Goal: Transaction & Acquisition: Purchase product/service

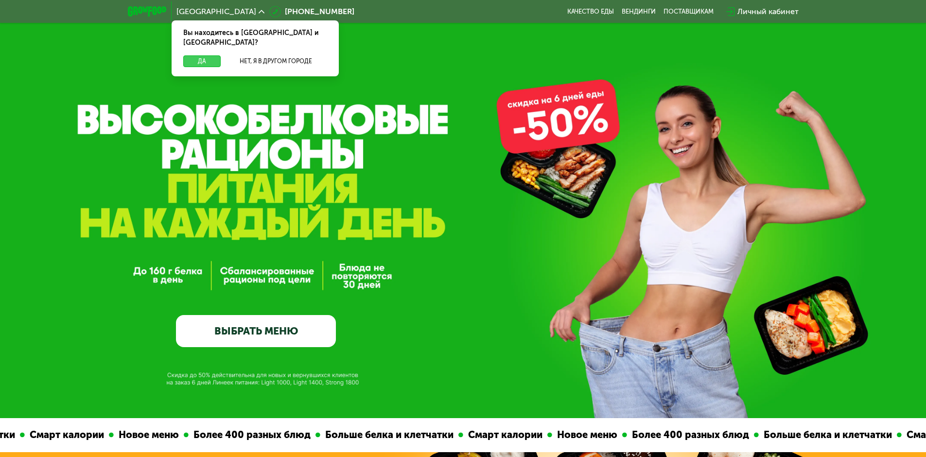
click at [209, 55] on button "Да" at bounding box center [201, 61] width 37 height 12
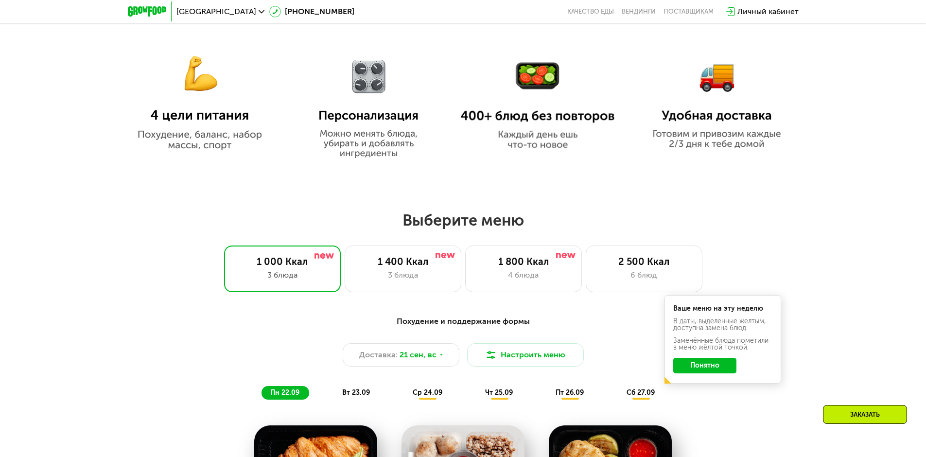
scroll to position [632, 0]
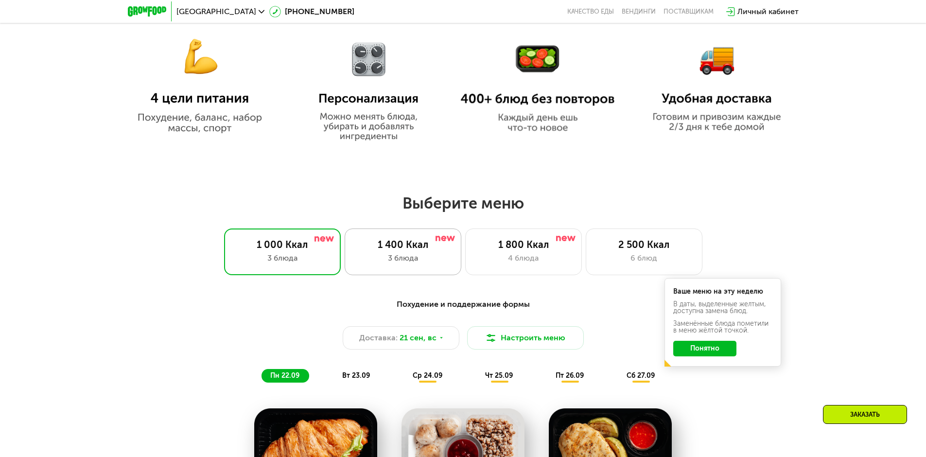
click at [427, 264] on div "3 блюда" at bounding box center [403, 258] width 96 height 12
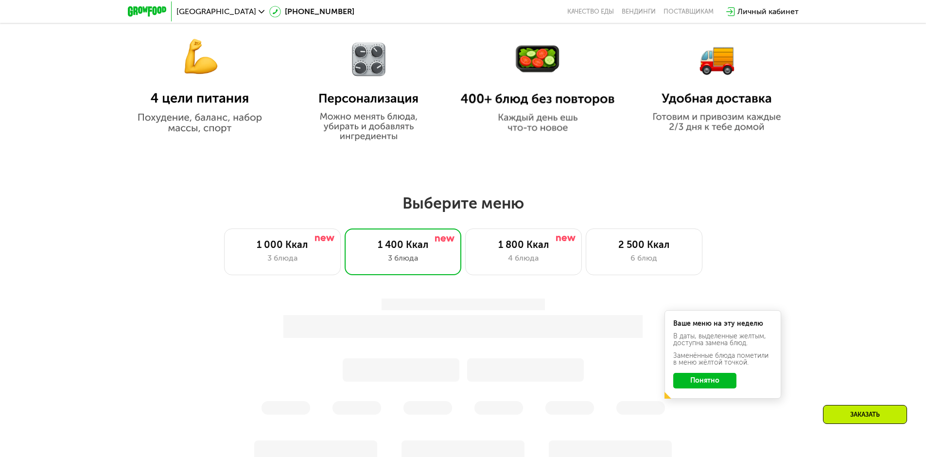
click at [692, 384] on button "Понятно" at bounding box center [705, 381] width 63 height 16
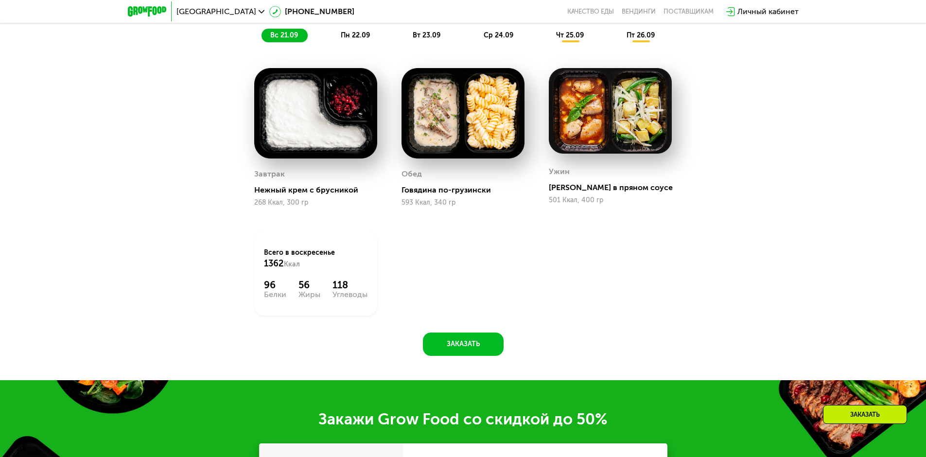
scroll to position [875, 0]
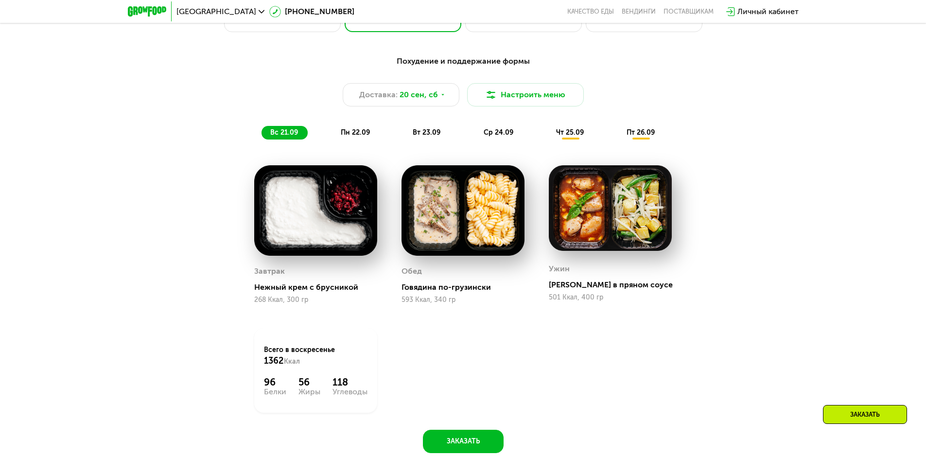
click at [360, 136] on span "пн 22.09" at bounding box center [355, 132] width 29 height 8
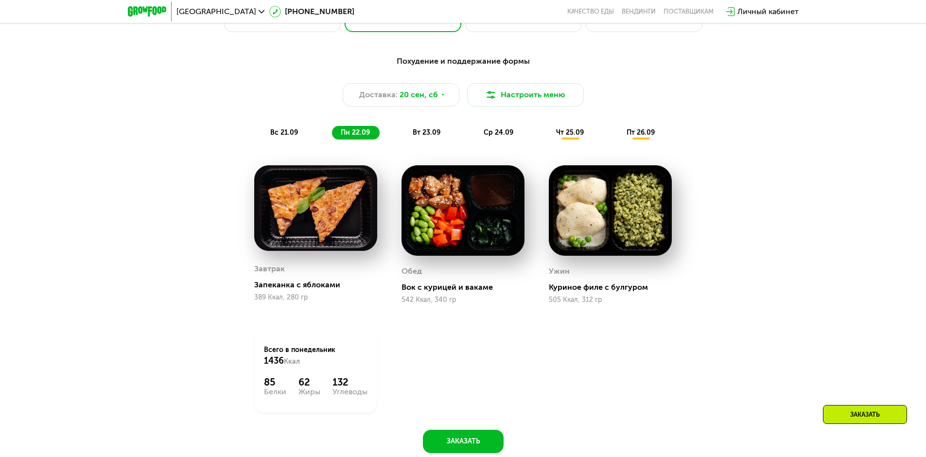
click at [417, 134] on span "вт 23.09" at bounding box center [427, 132] width 28 height 8
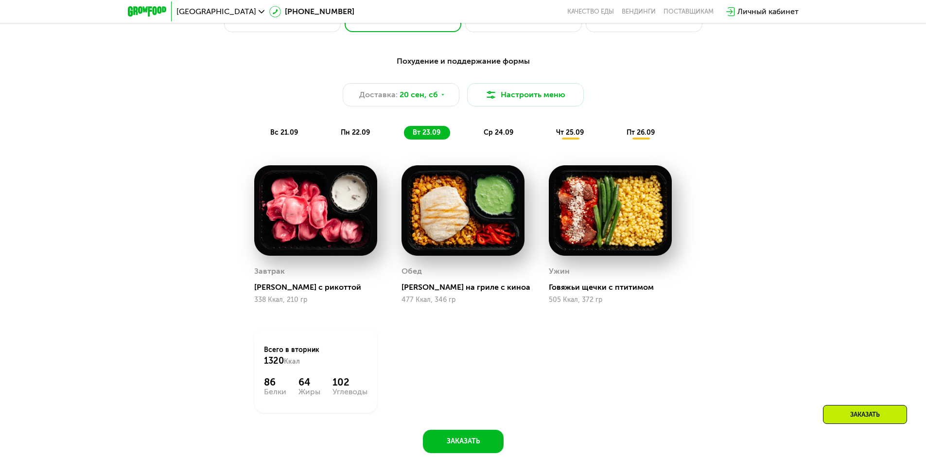
click at [351, 136] on span "пн 22.09" at bounding box center [355, 132] width 29 height 8
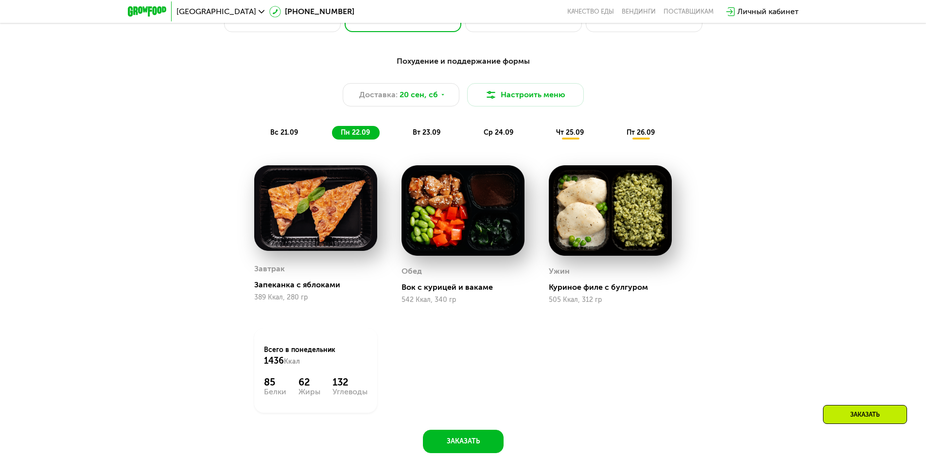
click at [429, 134] on span "вт 23.09" at bounding box center [427, 132] width 28 height 8
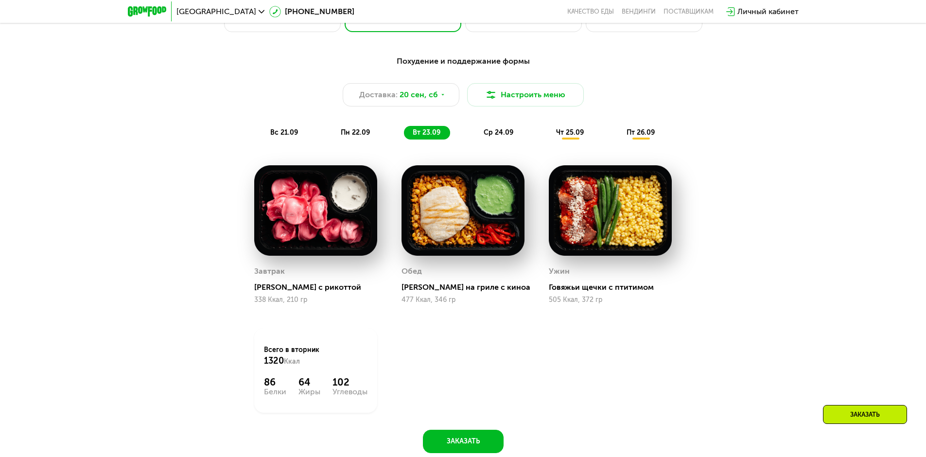
click at [494, 134] on span "ср 24.09" at bounding box center [499, 132] width 30 height 8
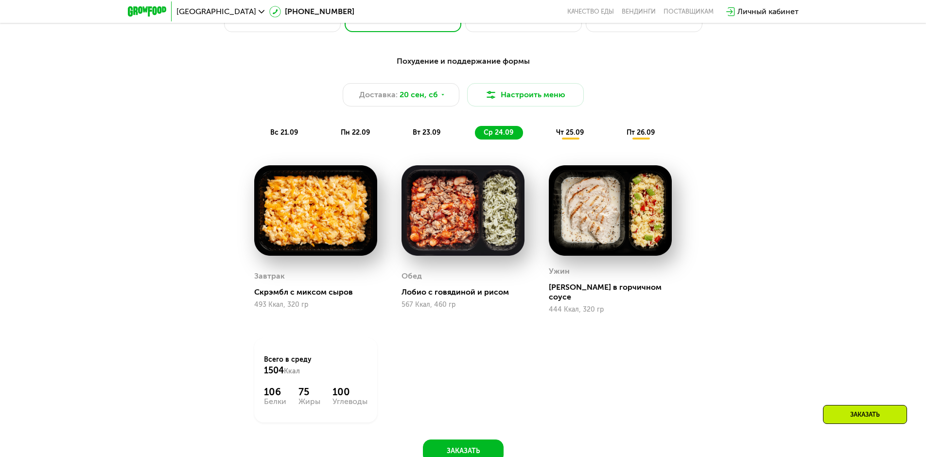
click at [581, 135] on span "чт 25.09" at bounding box center [570, 132] width 28 height 8
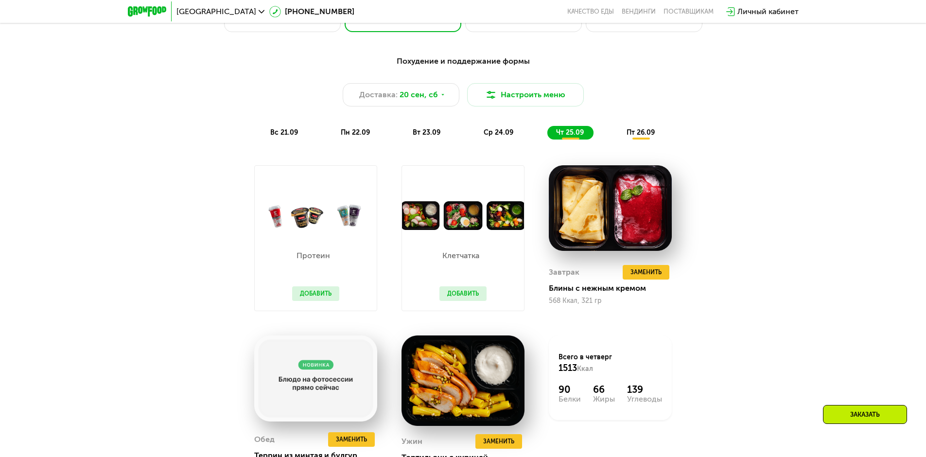
click at [633, 140] on div "пт 26.09" at bounding box center [641, 133] width 47 height 14
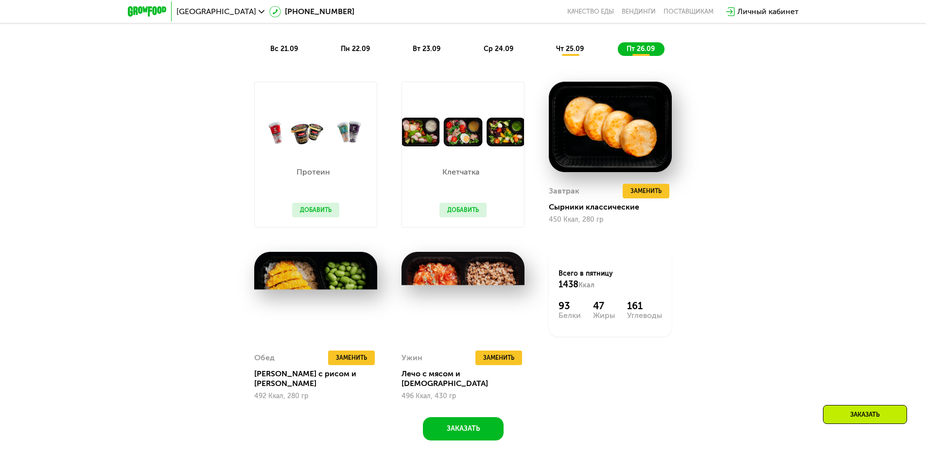
scroll to position [973, 0]
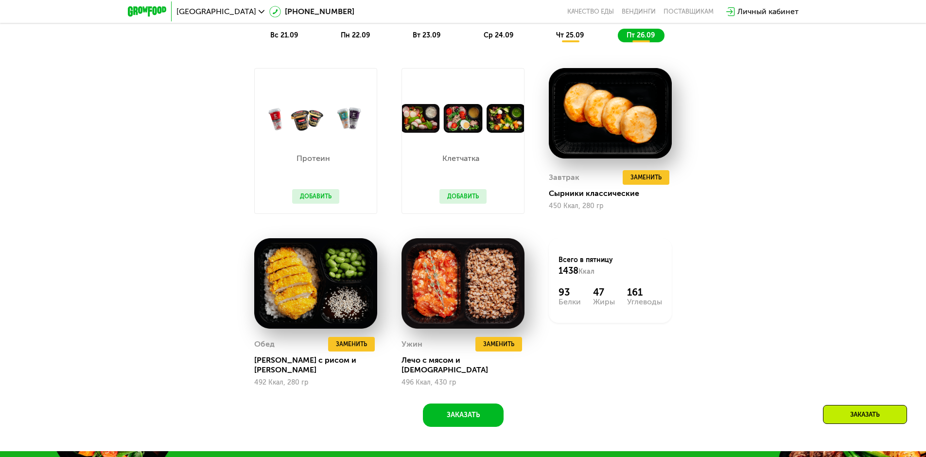
click at [311, 203] on button "Добавить" at bounding box center [315, 196] width 47 height 15
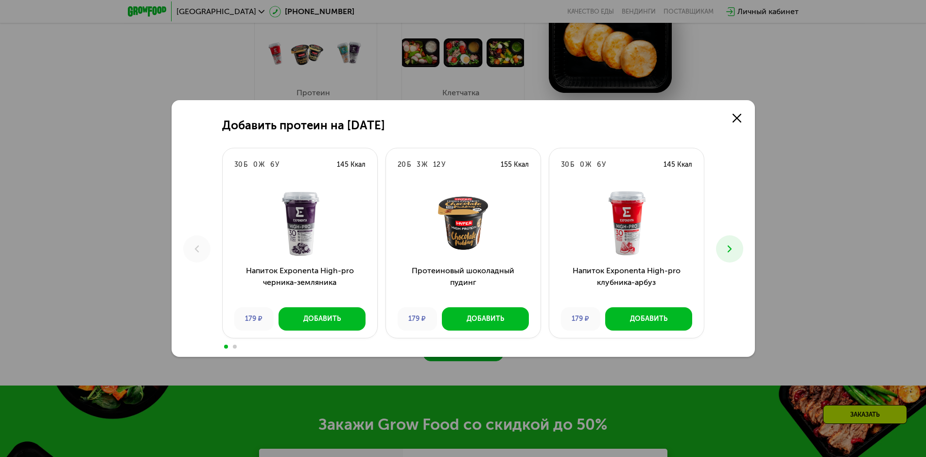
scroll to position [1021, 0]
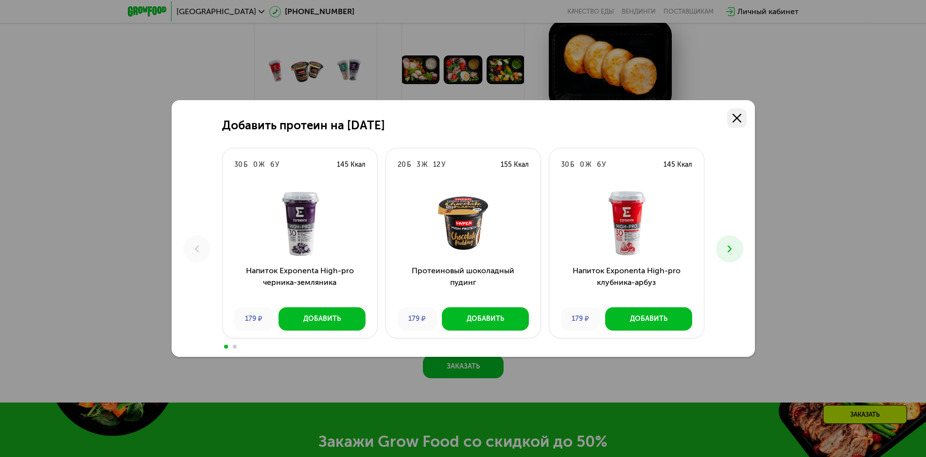
click at [741, 119] on icon at bounding box center [737, 118] width 9 height 9
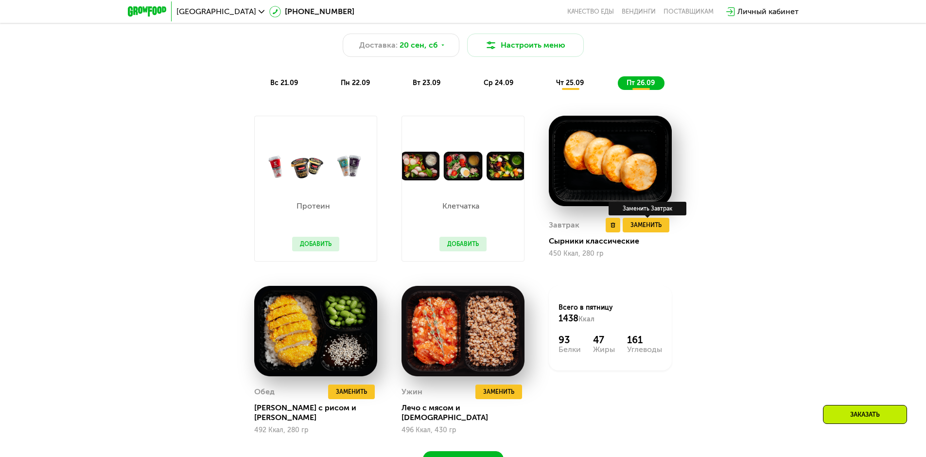
scroll to position [924, 0]
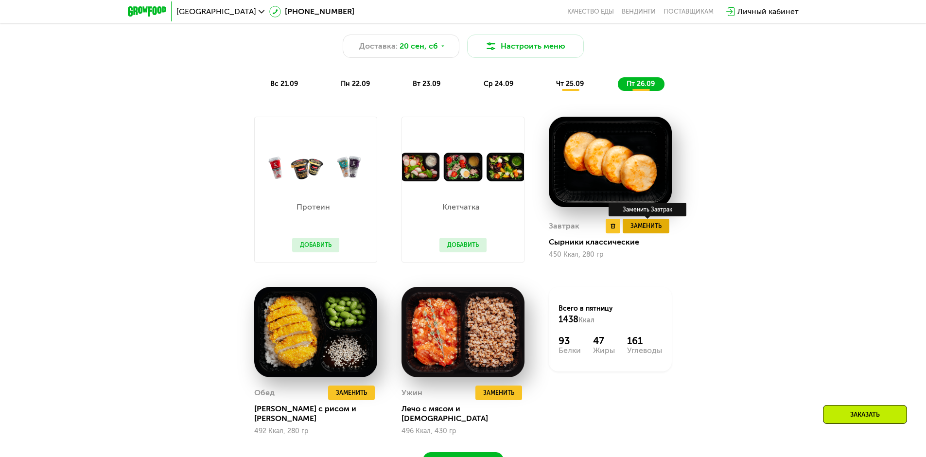
click at [657, 231] on span "Заменить" at bounding box center [646, 226] width 31 height 10
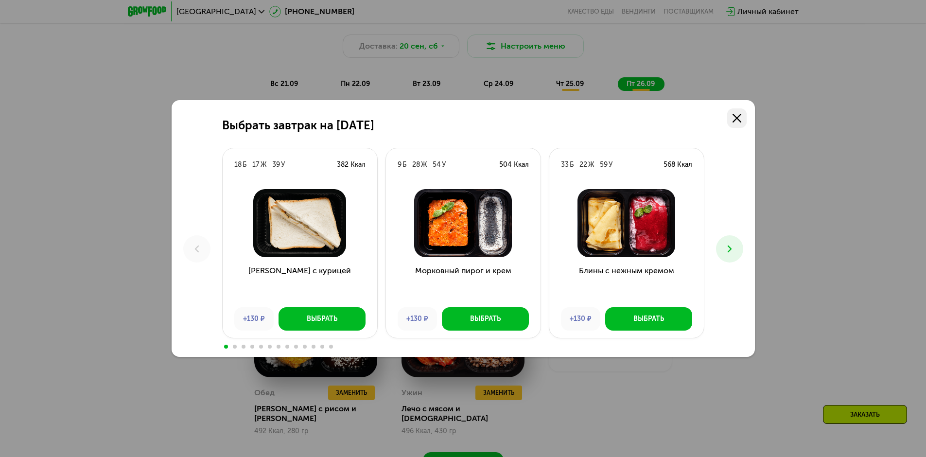
click at [740, 116] on use at bounding box center [737, 118] width 9 height 9
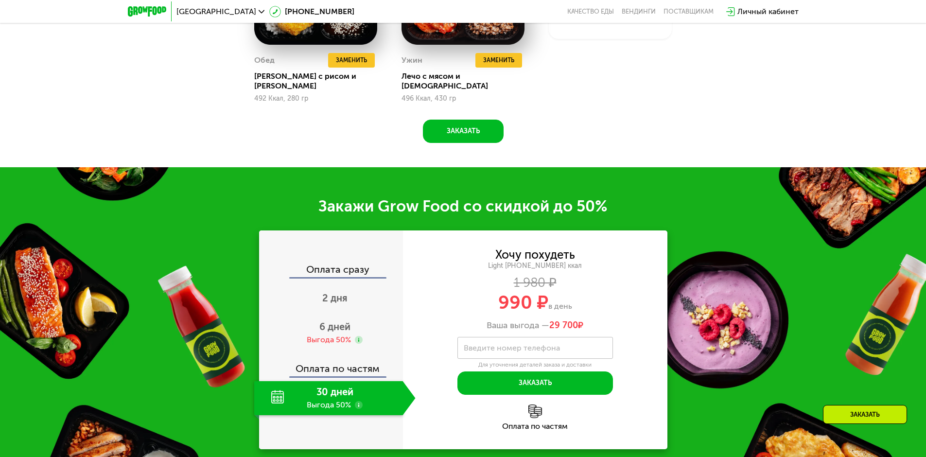
scroll to position [1313, 0]
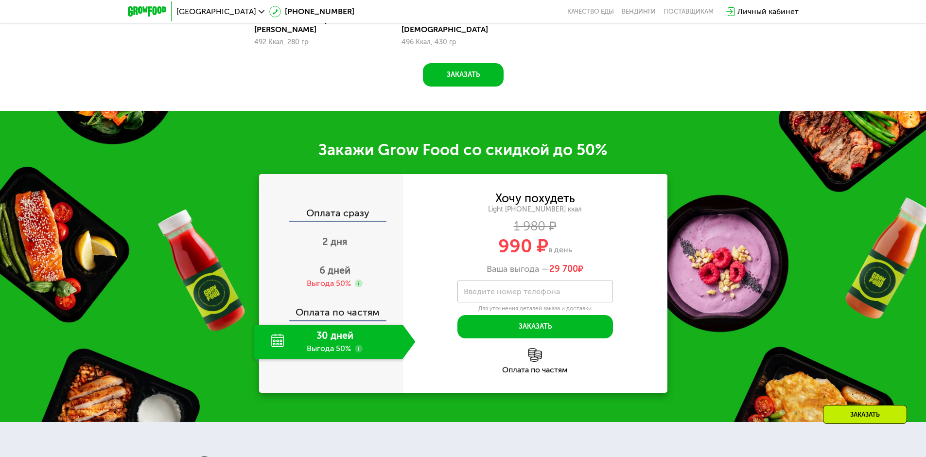
click at [487, 289] on label "Введите номер телефона" at bounding box center [512, 291] width 96 height 5
click at [487, 288] on input "Введите номер телефона" at bounding box center [536, 292] width 156 height 22
type input "**********"
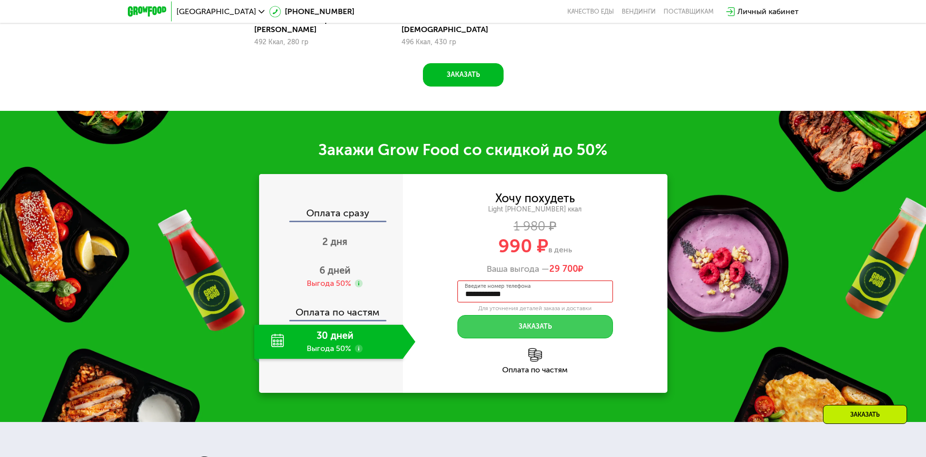
click at [552, 318] on button "Заказать" at bounding box center [536, 326] width 156 height 23
click at [552, 287] on input "**********" at bounding box center [536, 292] width 156 height 22
click at [560, 322] on button "Заказать" at bounding box center [536, 326] width 156 height 23
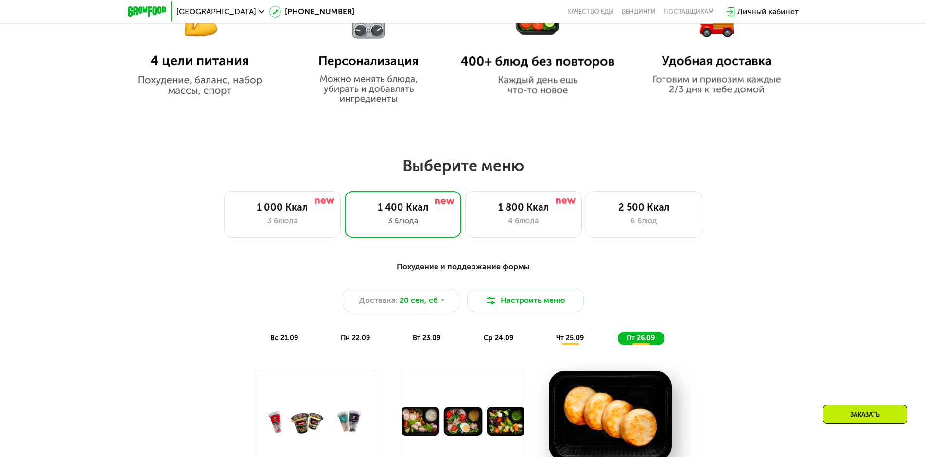
scroll to position [584, 0]
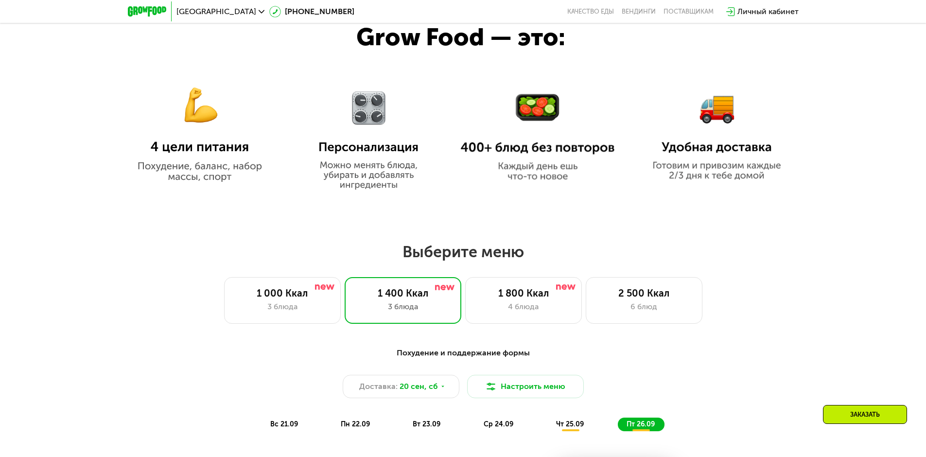
click at [734, 14] on icon at bounding box center [731, 11] width 9 height 9
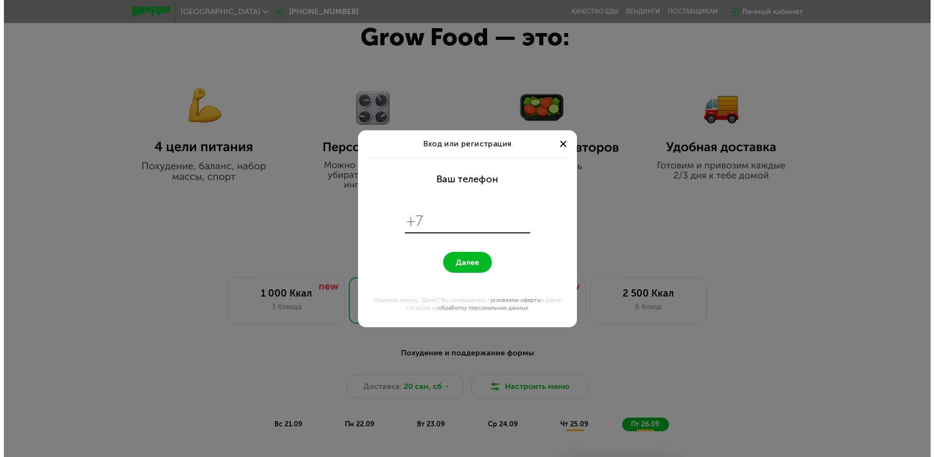
scroll to position [0, 0]
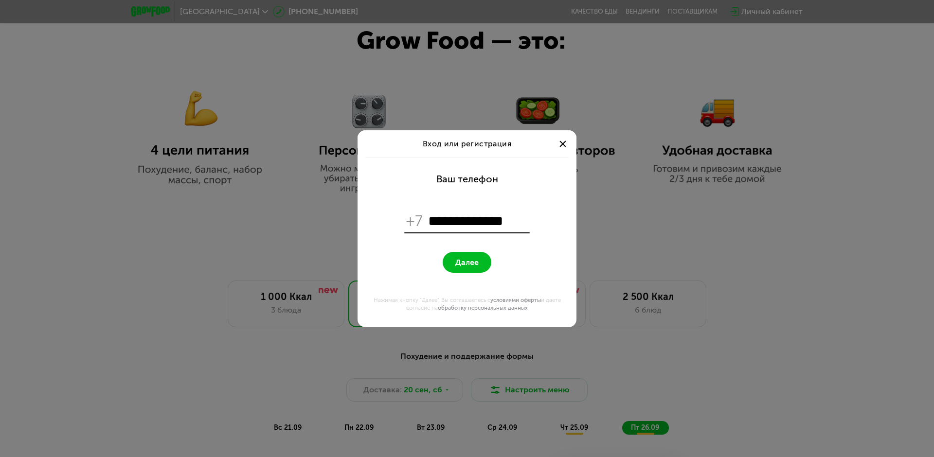
type input "**********"
click at [614, 219] on div "**********" at bounding box center [467, 228] width 934 height 457
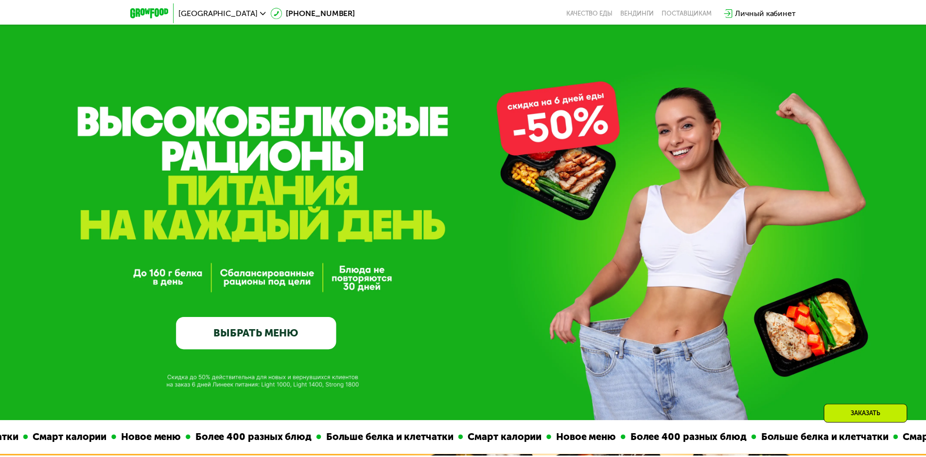
scroll to position [584, 0]
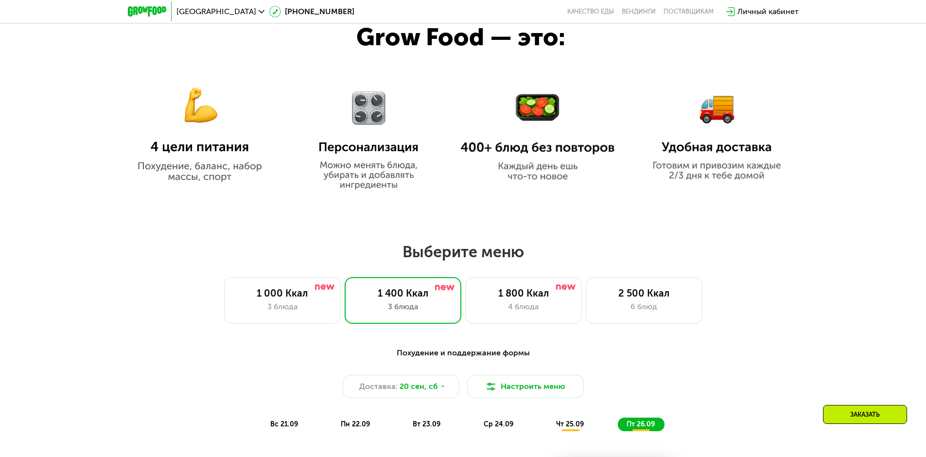
click at [757, 18] on div "Личный кабинет" at bounding box center [763, 11] width 82 height 21
click at [757, 11] on div "Личный кабинет" at bounding box center [768, 12] width 61 height 12
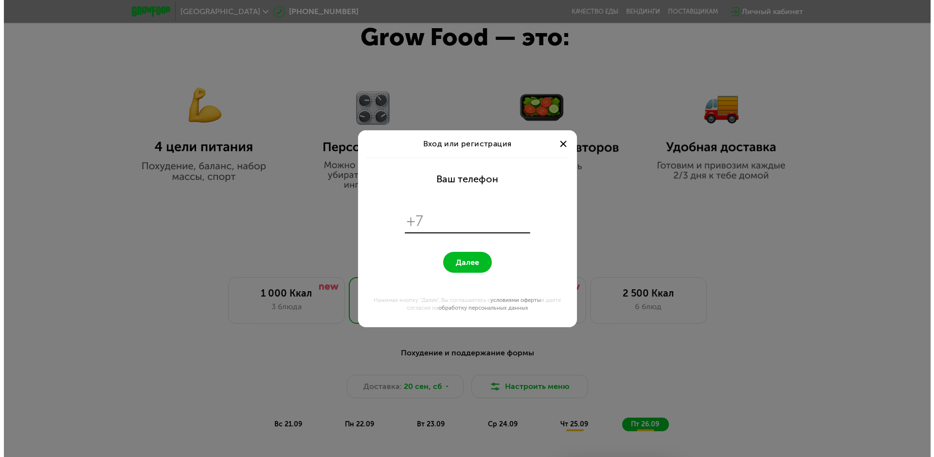
scroll to position [0, 0]
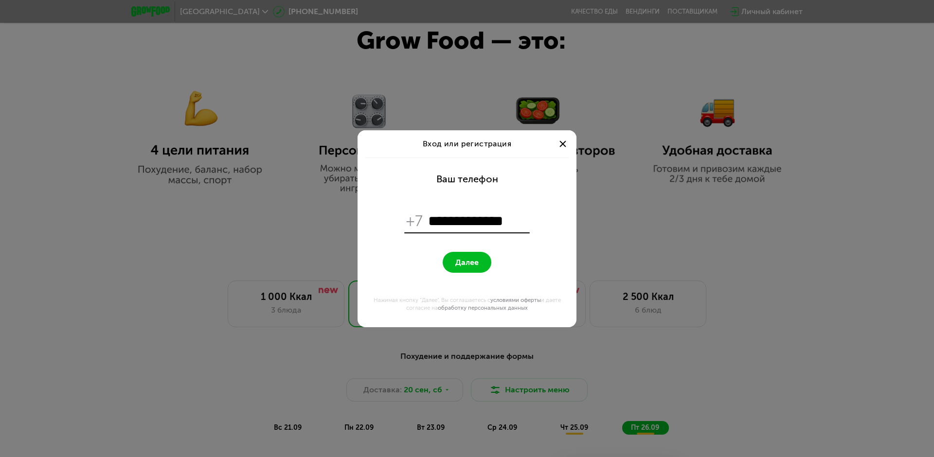
type input "**********"
click at [452, 259] on button "Далее" at bounding box center [467, 262] width 49 height 21
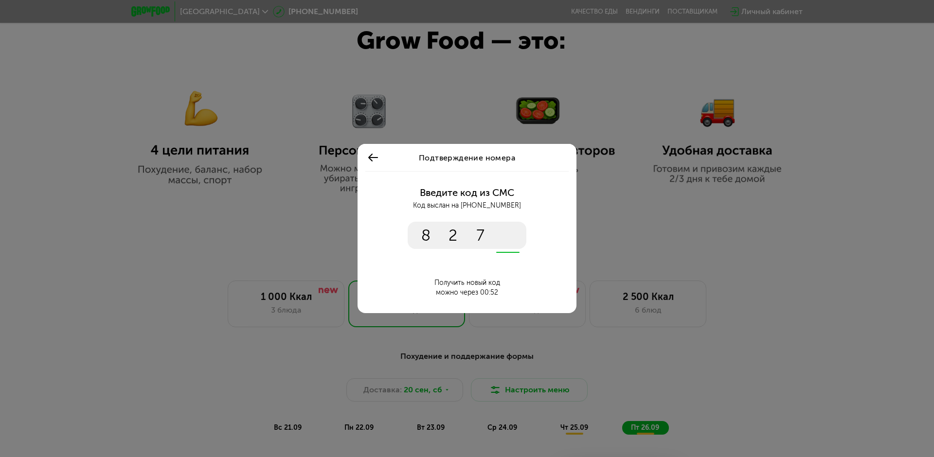
type input "****"
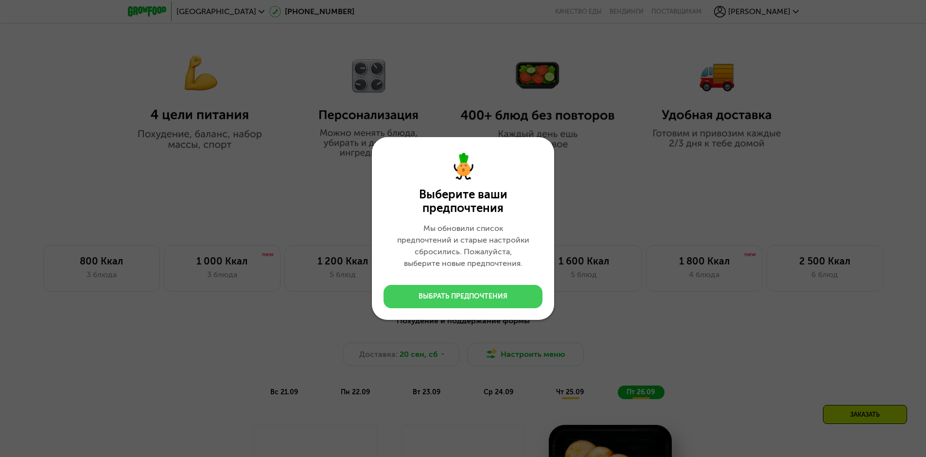
scroll to position [551, 0]
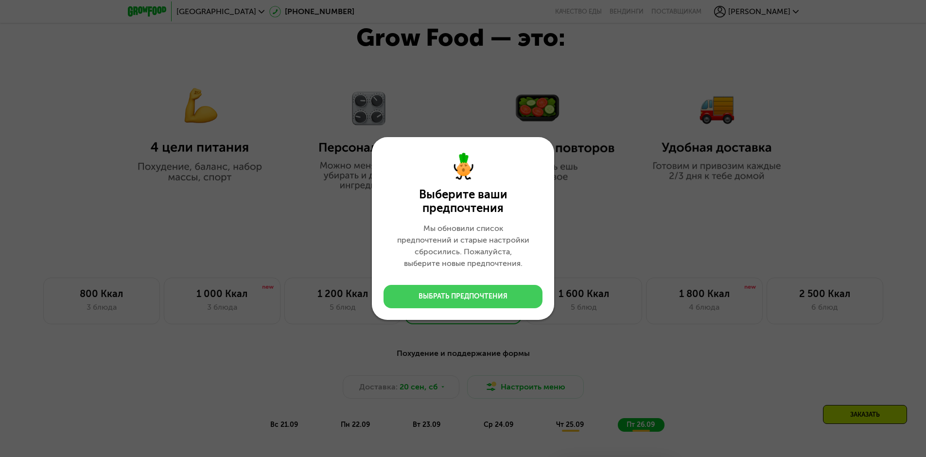
click at [483, 292] on div "Выбрать предпочтения" at bounding box center [463, 297] width 89 height 10
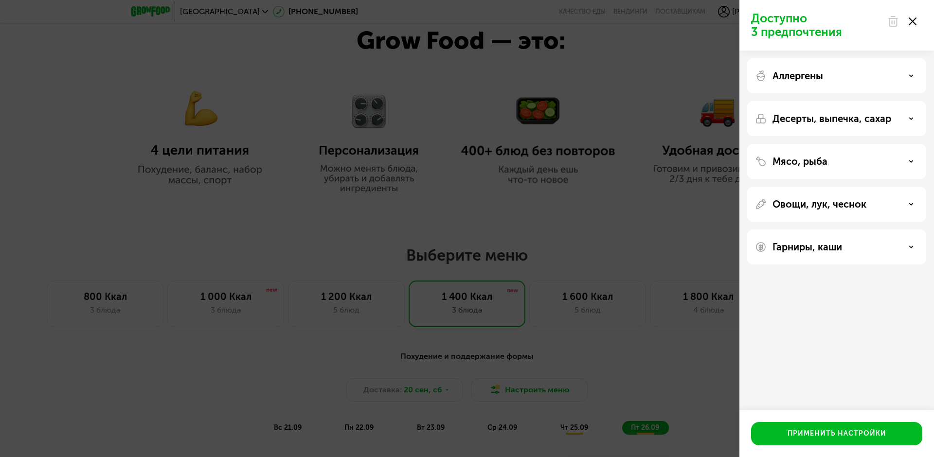
click at [792, 78] on p "Аллергены" at bounding box center [797, 76] width 51 height 12
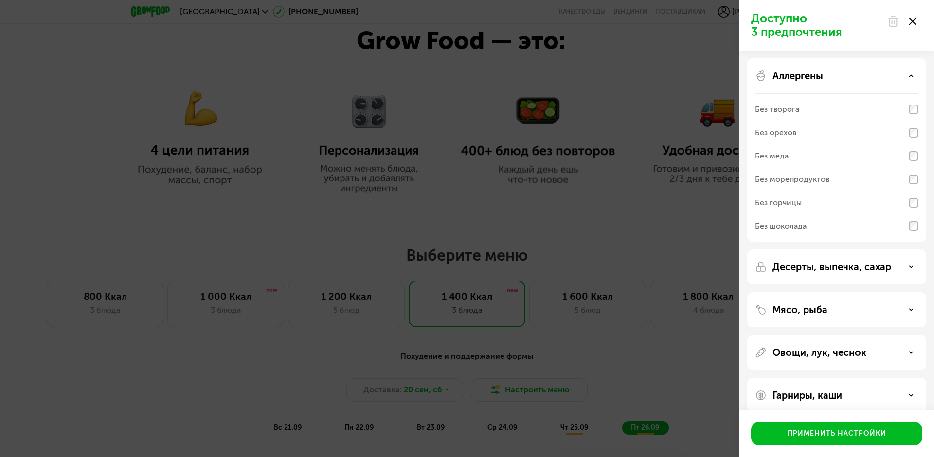
click at [795, 73] on p "Аллергены" at bounding box center [797, 76] width 51 height 12
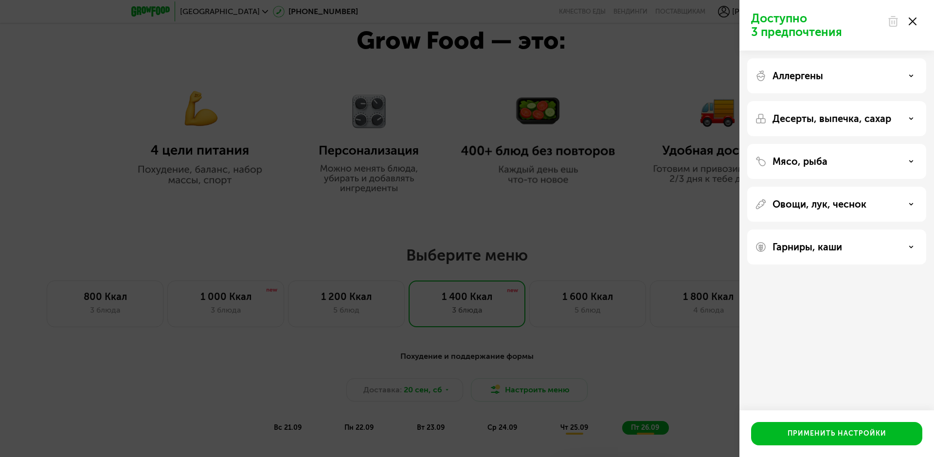
click at [789, 122] on p "Десерты, выпечка, сахар" at bounding box center [831, 119] width 119 height 12
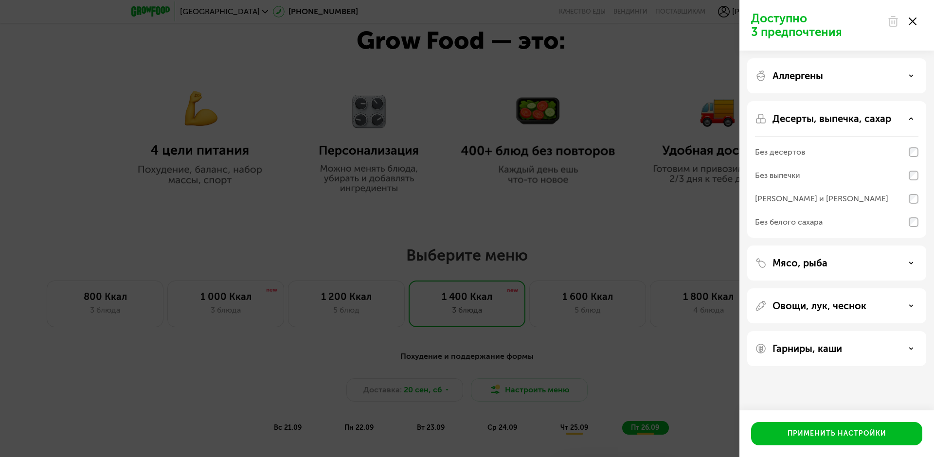
click at [789, 122] on p "Десерты, выпечка, сахар" at bounding box center [831, 119] width 119 height 12
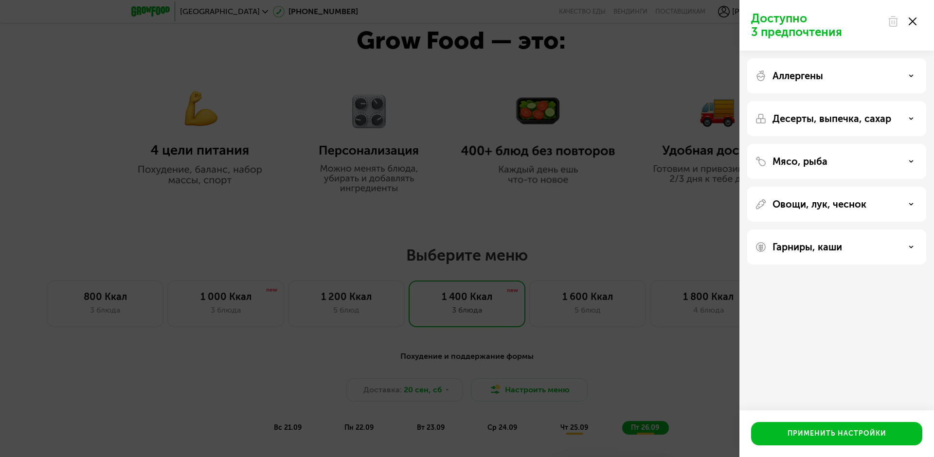
click at [782, 157] on p "Мясо, рыба" at bounding box center [799, 162] width 55 height 12
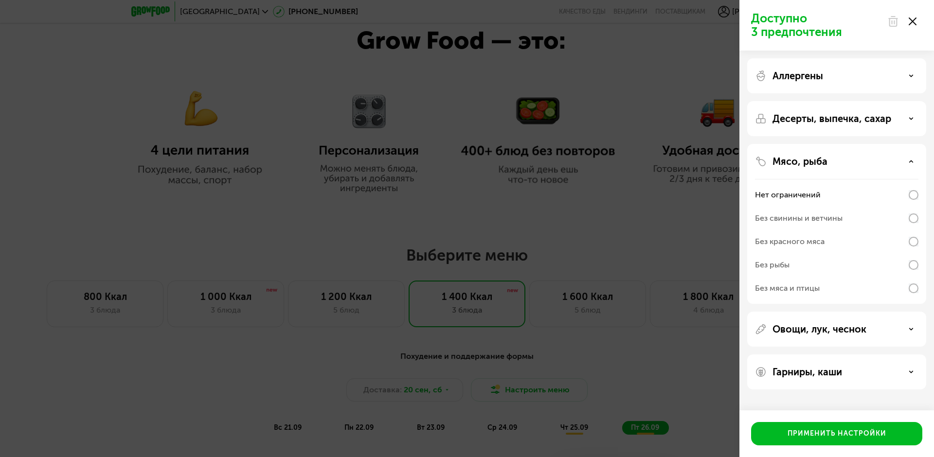
click at [782, 157] on p "Мясо, рыба" at bounding box center [799, 162] width 55 height 12
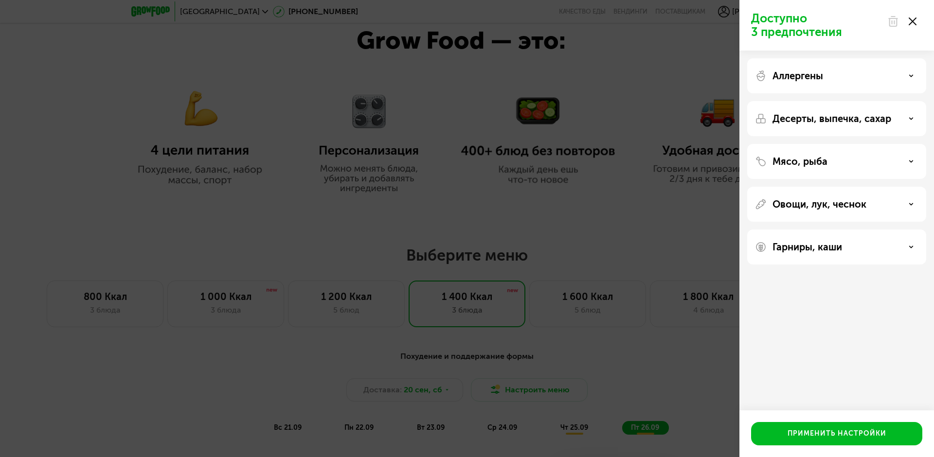
click at [802, 249] on p "Гарниры, каши" at bounding box center [807, 247] width 70 height 12
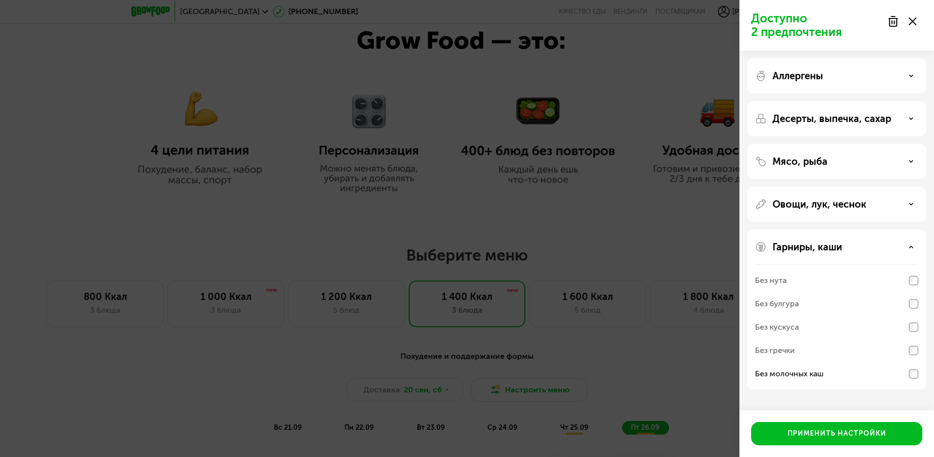
click at [840, 202] on p "Овощи, лук, чеснок" at bounding box center [819, 204] width 94 height 12
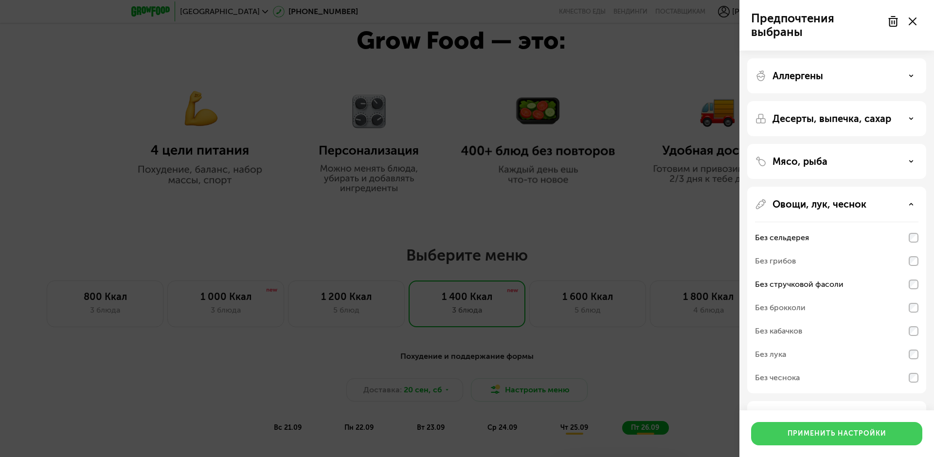
click at [838, 431] on div "Применить настройки" at bounding box center [836, 434] width 99 height 10
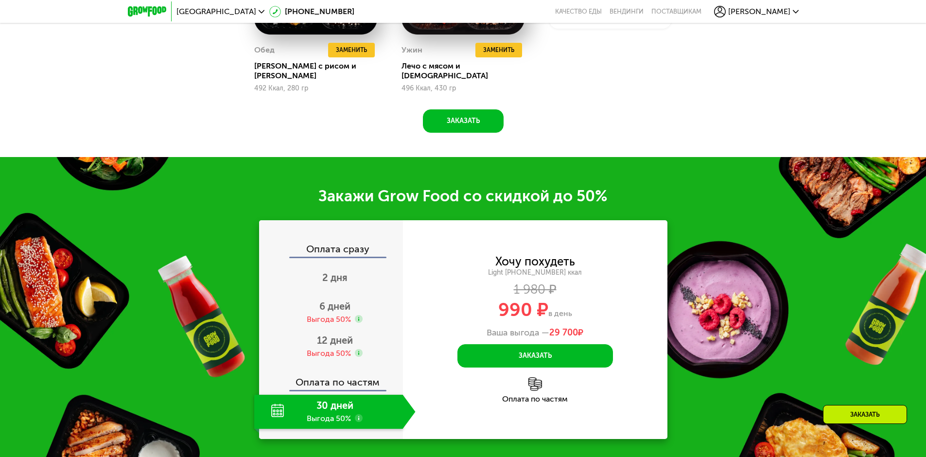
scroll to position [1232, 0]
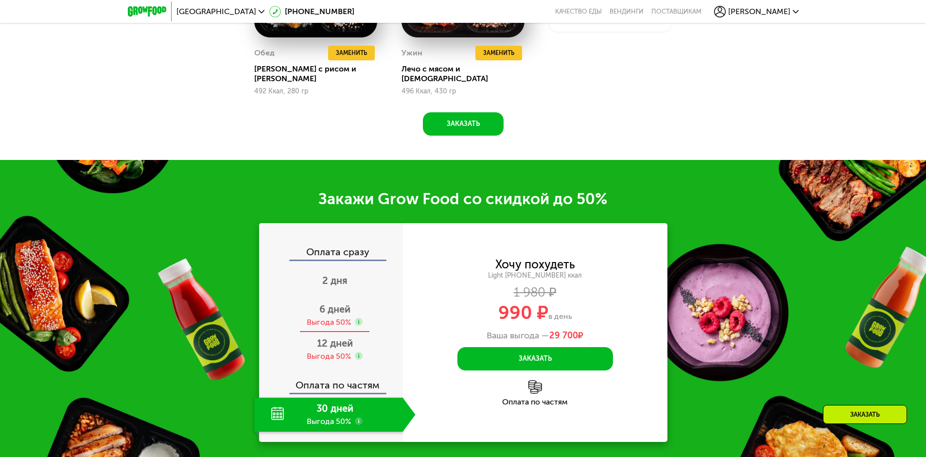
click at [318, 317] on div "Выгода 50%" at bounding box center [329, 322] width 44 height 11
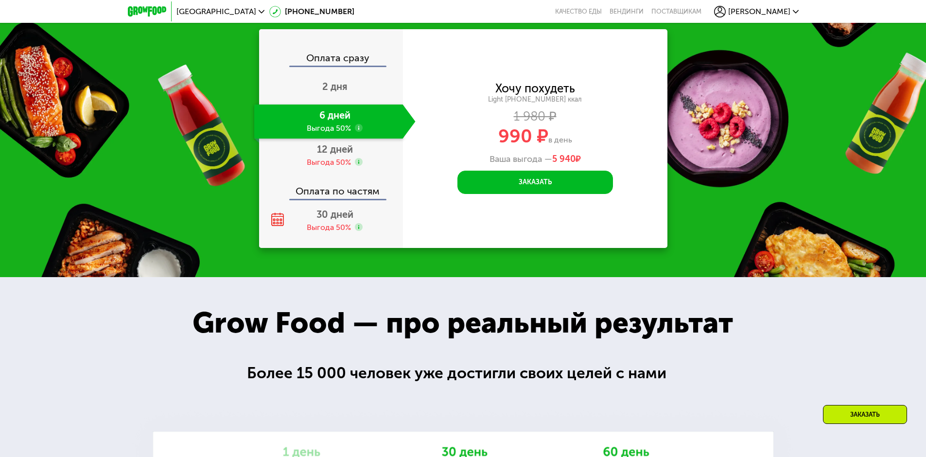
scroll to position [1426, 0]
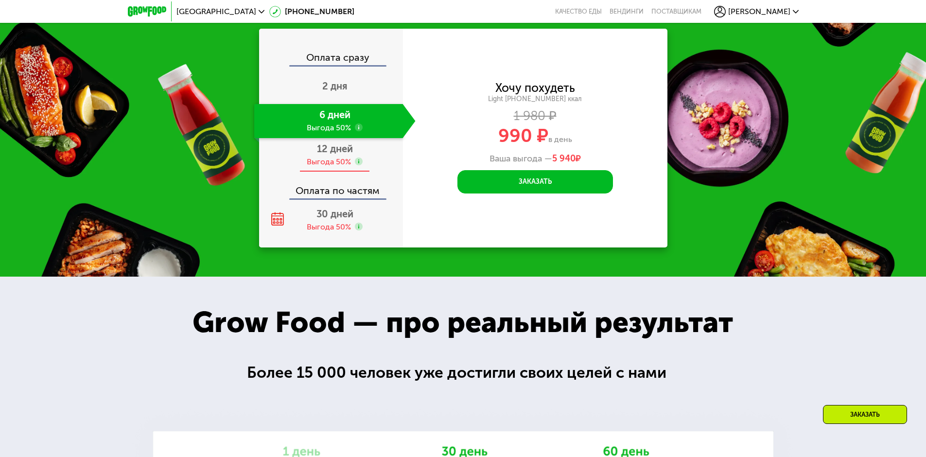
click at [347, 157] on div "Выгода 50%" at bounding box center [329, 162] width 44 height 11
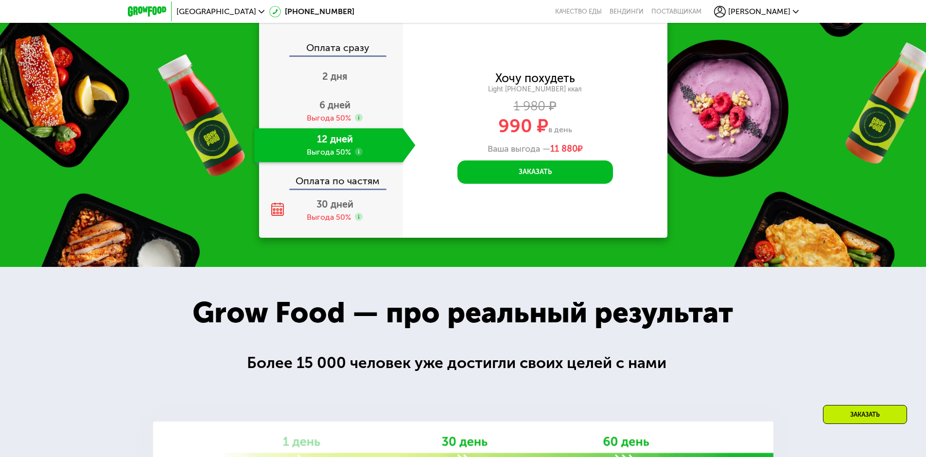
scroll to position [1389, 0]
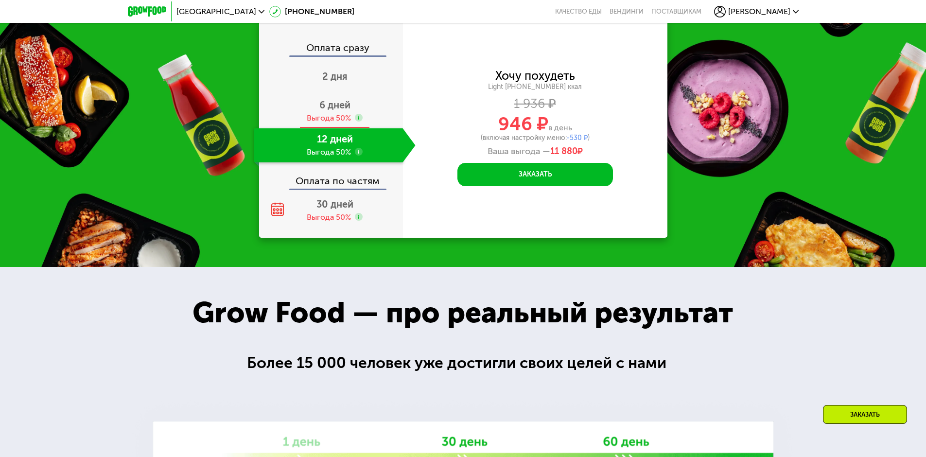
click at [339, 104] on span "6 дней" at bounding box center [335, 105] width 31 height 12
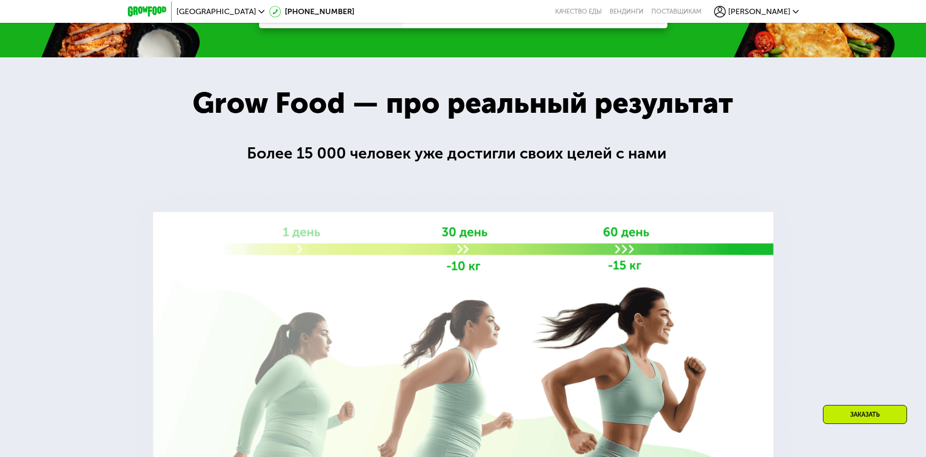
scroll to position [1365, 0]
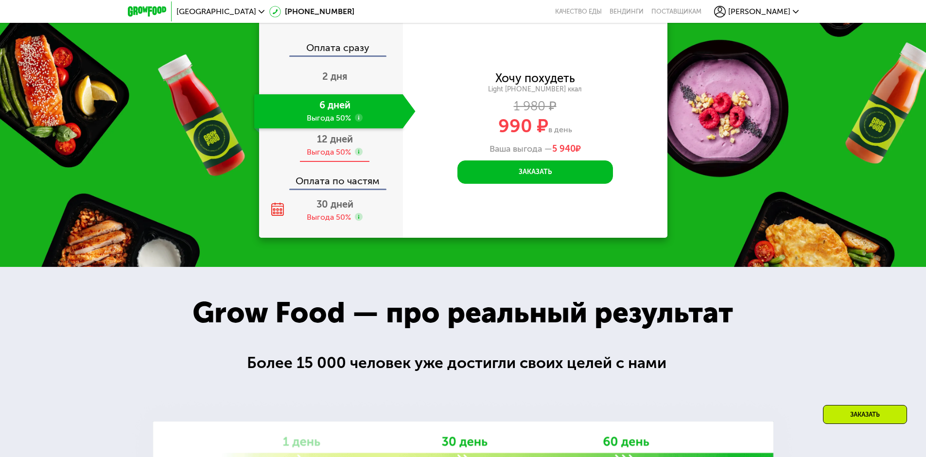
click at [333, 158] on div "Выгода 50%" at bounding box center [329, 152] width 44 height 11
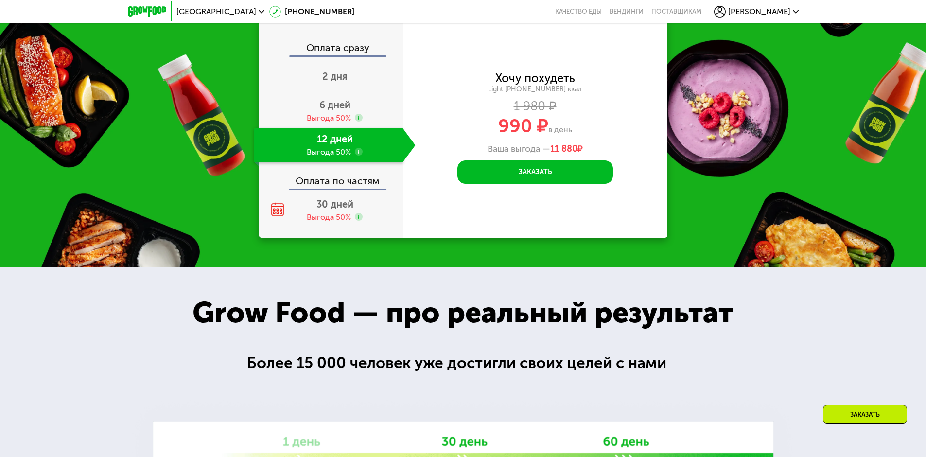
scroll to position [1389, 0]
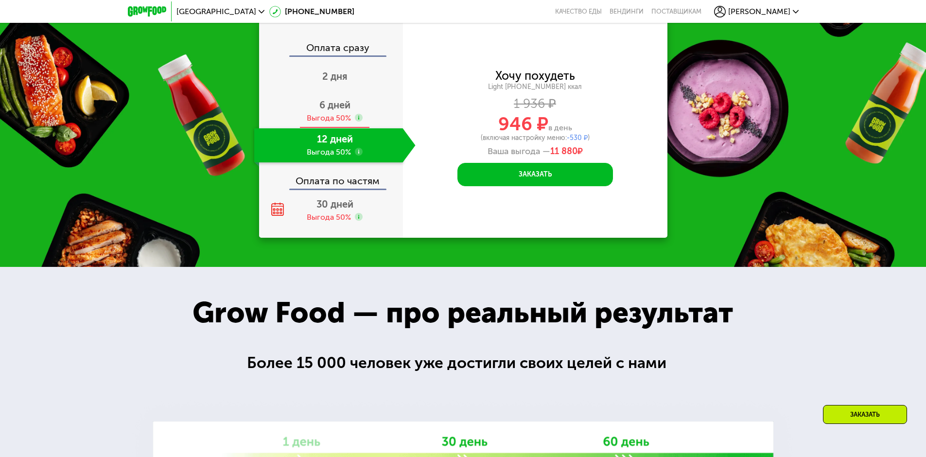
click at [331, 111] on span "6 дней" at bounding box center [335, 105] width 31 height 12
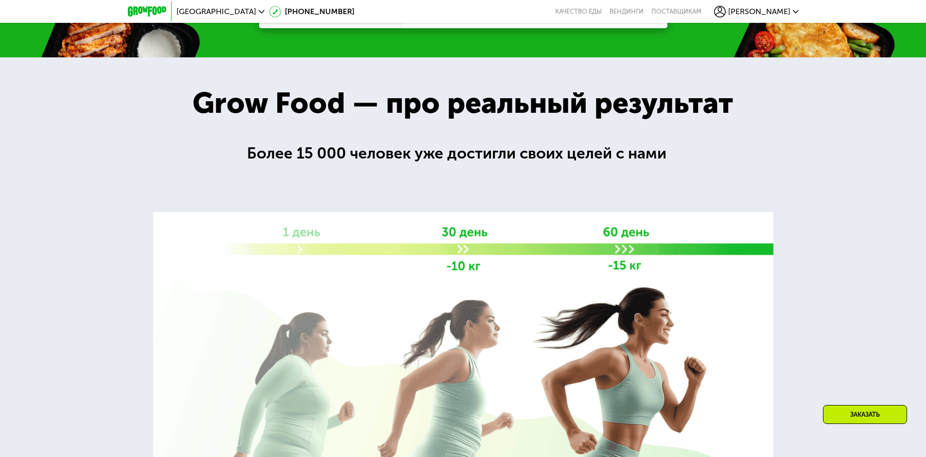
scroll to position [1365, 0]
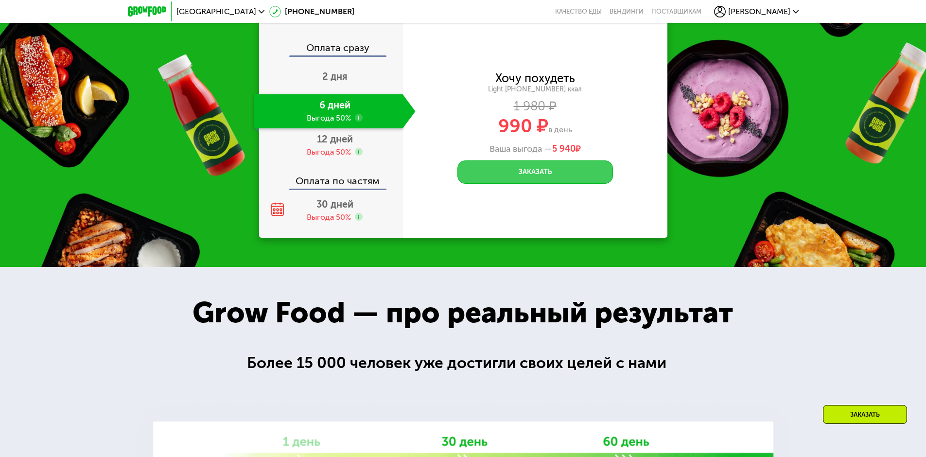
click at [543, 177] on button "Заказать" at bounding box center [536, 171] width 156 height 23
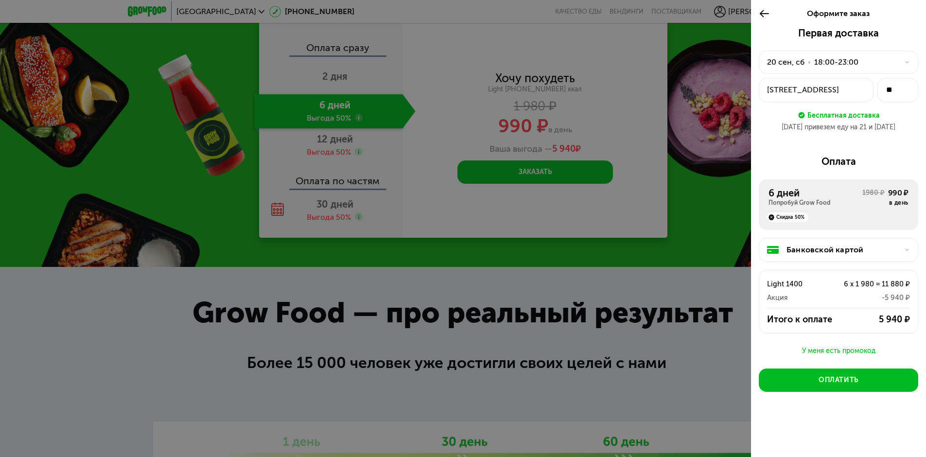
click at [838, 90] on div "[STREET_ADDRESS]" at bounding box center [816, 90] width 98 height 12
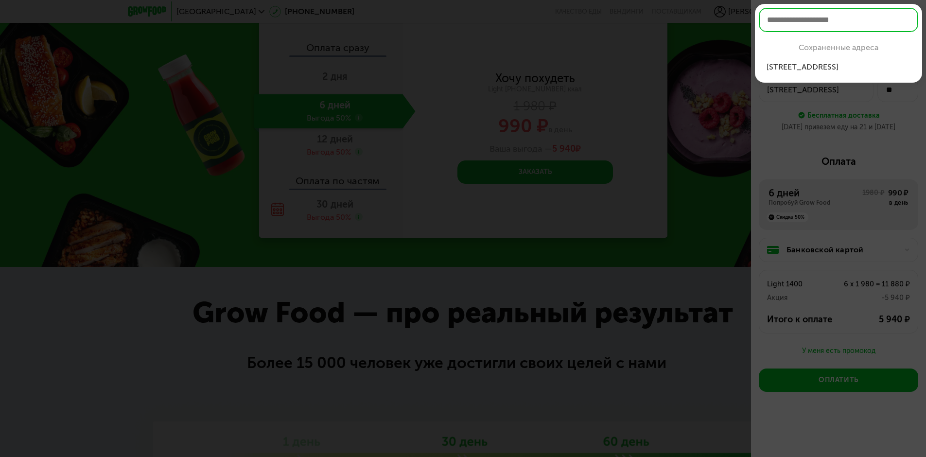
click at [857, 67] on div "[STREET_ADDRESS]" at bounding box center [839, 67] width 144 height 12
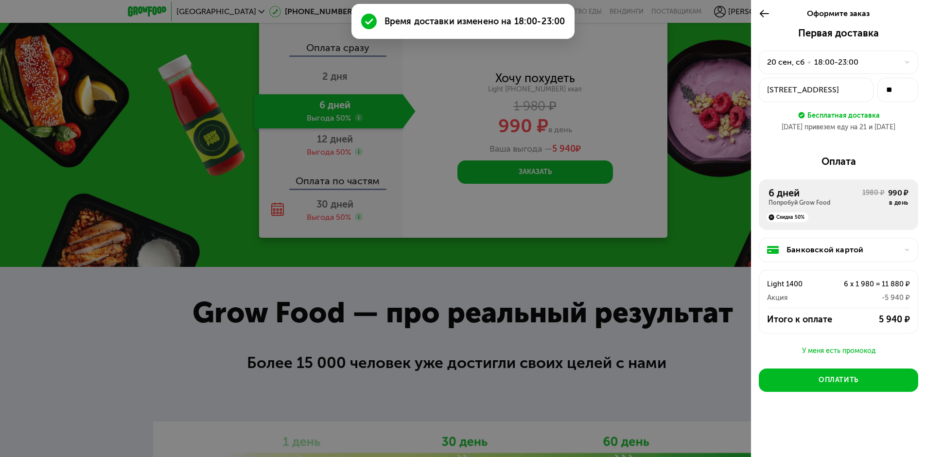
click at [843, 92] on div "[STREET_ADDRESS]" at bounding box center [816, 90] width 98 height 12
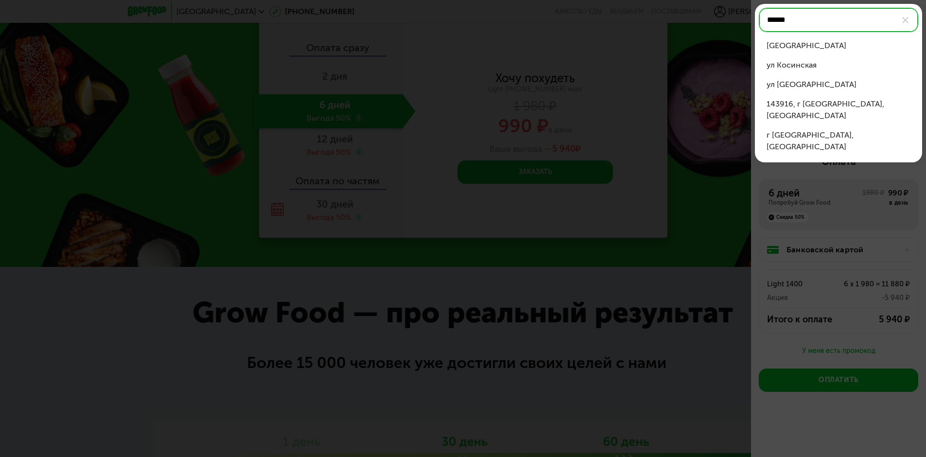
click at [810, 45] on div "[GEOGRAPHIC_DATA]" at bounding box center [839, 46] width 144 height 12
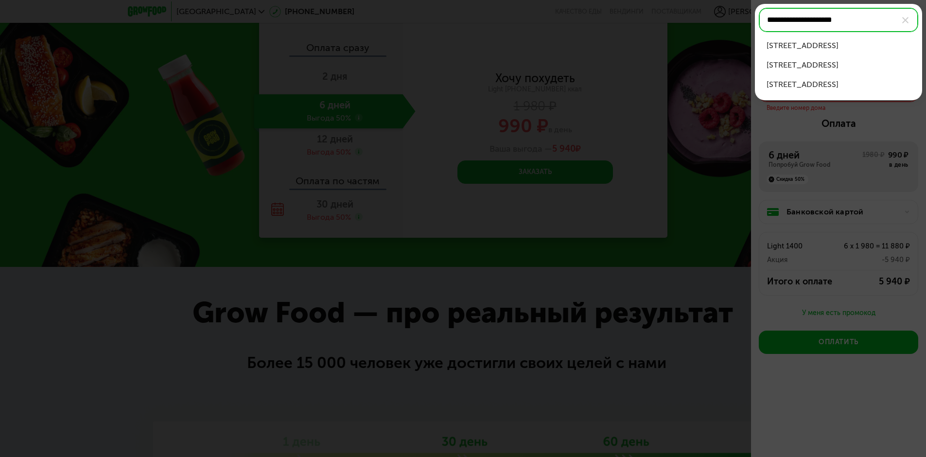
click at [825, 51] on div "[STREET_ADDRESS]" at bounding box center [839, 46] width 144 height 12
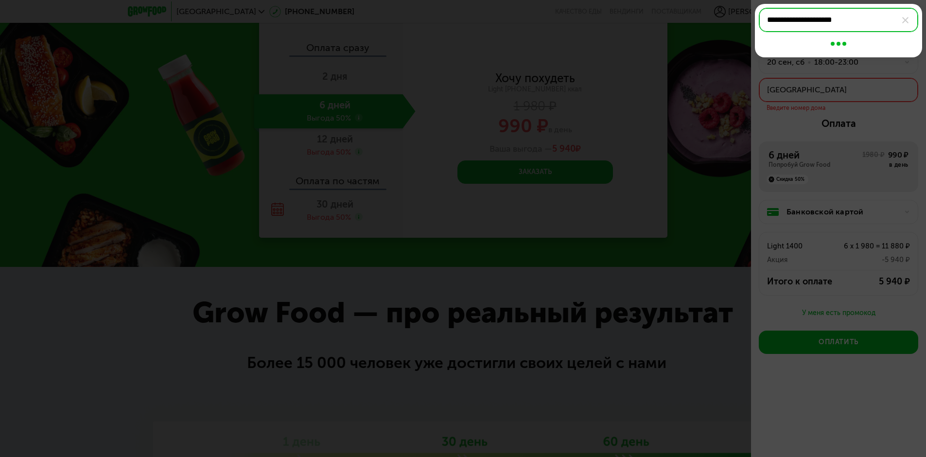
type input "**********"
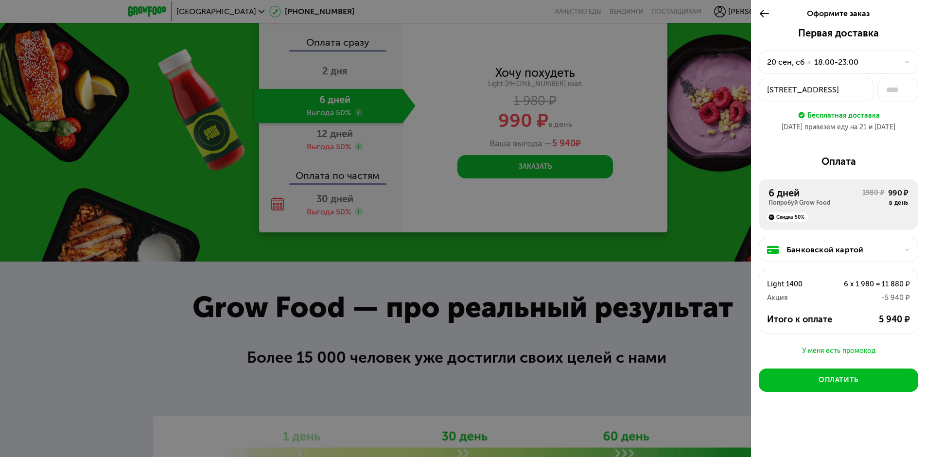
scroll to position [1365, 0]
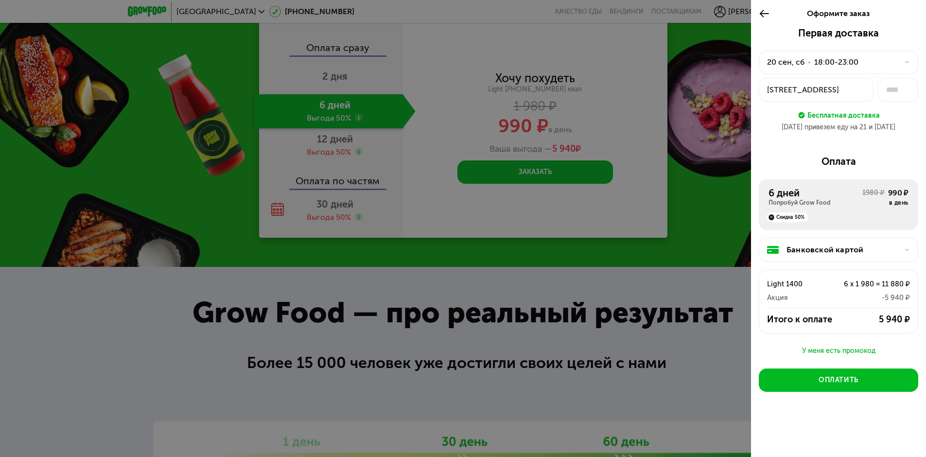
click at [867, 126] on div "[DATE] привезем еду на 21 и [DATE]" at bounding box center [839, 128] width 160 height 10
click at [893, 88] on input "text" at bounding box center [898, 90] width 41 height 24
type input "***"
drag, startPoint x: 890, startPoint y: 114, endPoint x: 890, endPoint y: 124, distance: 10.2
click at [890, 124] on div "Первая доставка [DATE] • 18:00-23:00 [STREET_ADDRESS] *** Бесплатная доставка […" at bounding box center [839, 83] width 160 height 113
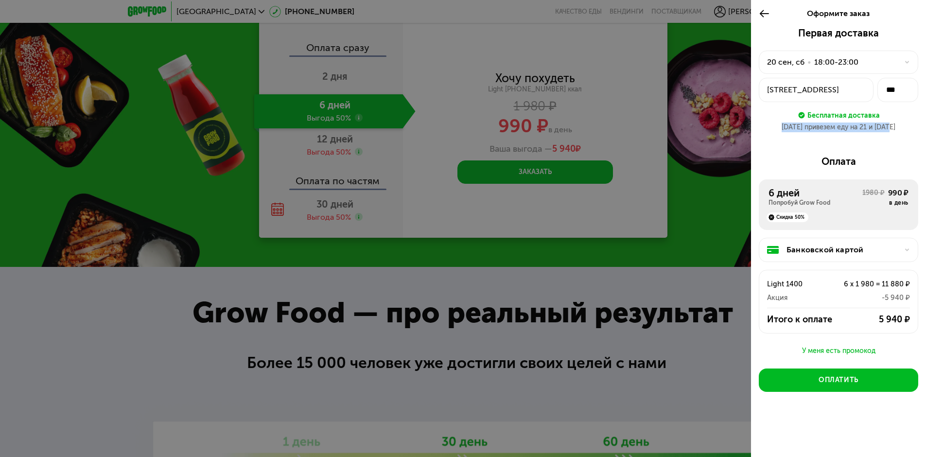
click at [897, 106] on div "Бесплатная доставка" at bounding box center [839, 108] width 160 height 13
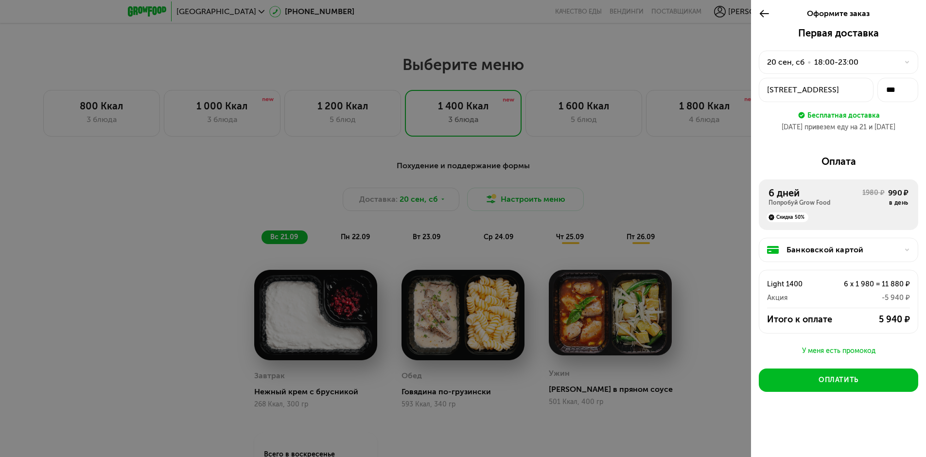
scroll to position [733, 0]
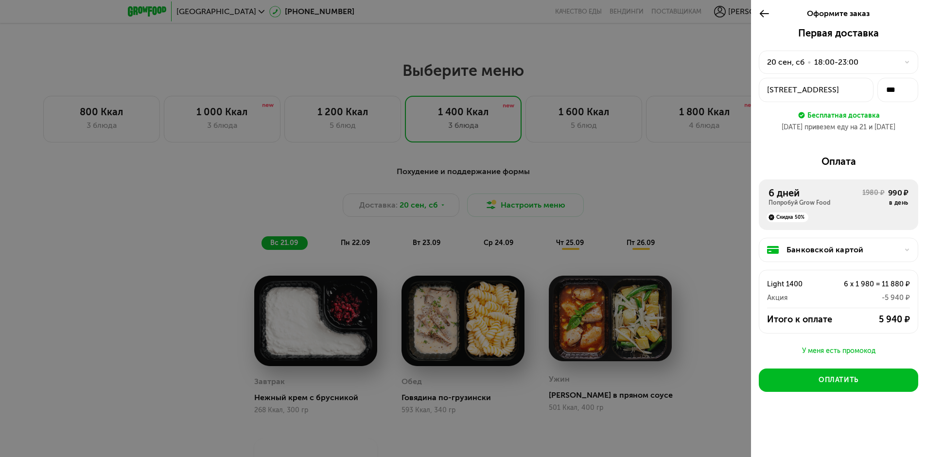
click at [675, 204] on div at bounding box center [463, 228] width 926 height 457
click at [762, 13] on use at bounding box center [764, 13] width 9 height 7
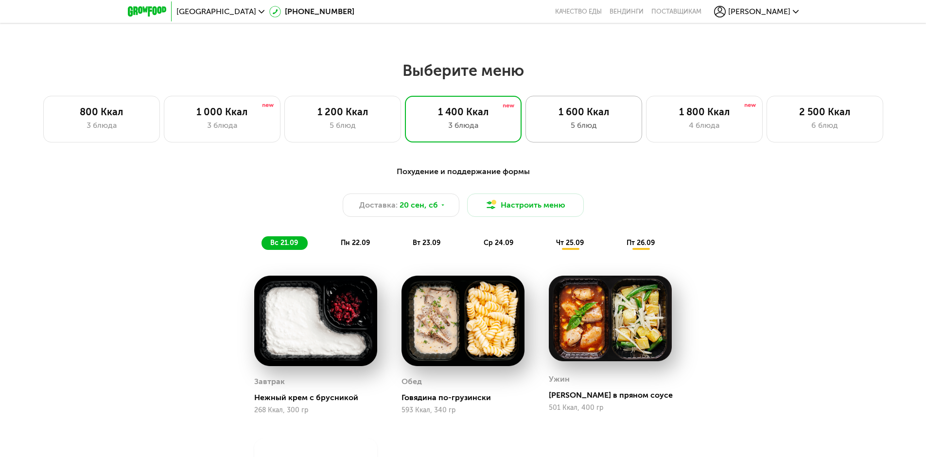
click at [578, 115] on div "1 600 Ккал" at bounding box center [584, 112] width 96 height 12
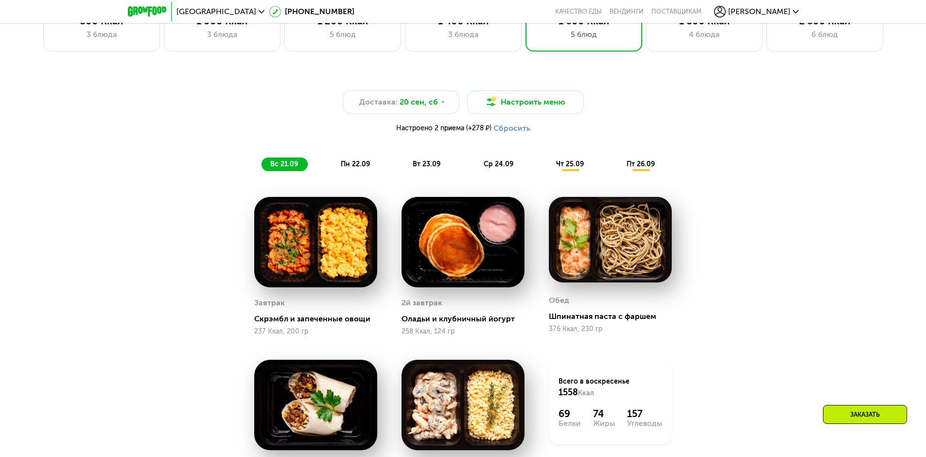
scroll to position [733, 0]
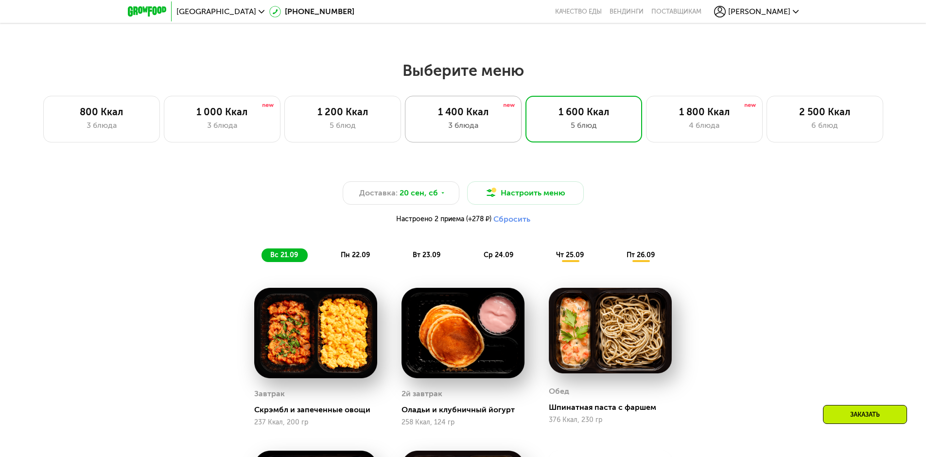
click at [455, 118] on div "1 400 Ккал" at bounding box center [463, 112] width 96 height 12
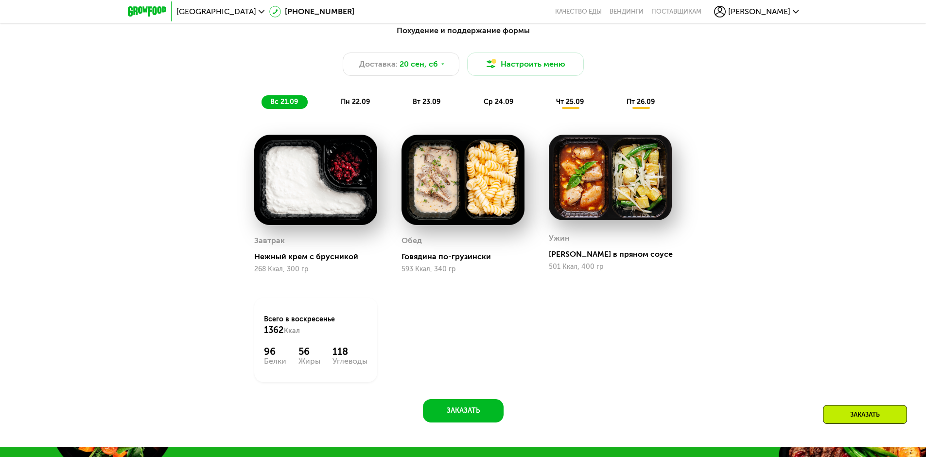
scroll to position [830, 0]
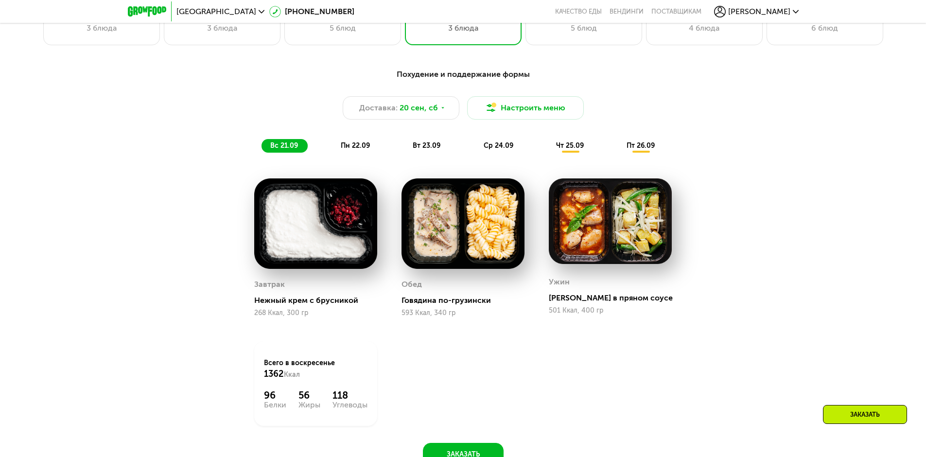
click at [344, 144] on span "пн 22.09" at bounding box center [355, 146] width 29 height 8
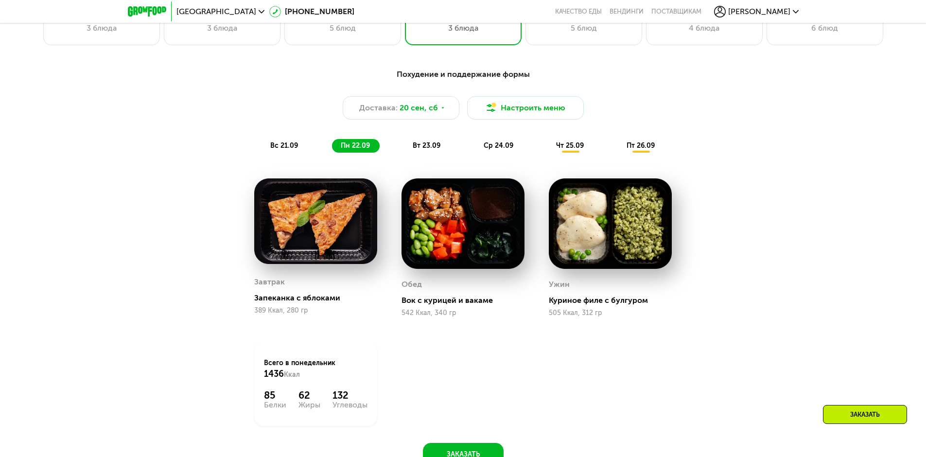
click at [414, 148] on span "вт 23.09" at bounding box center [427, 146] width 28 height 8
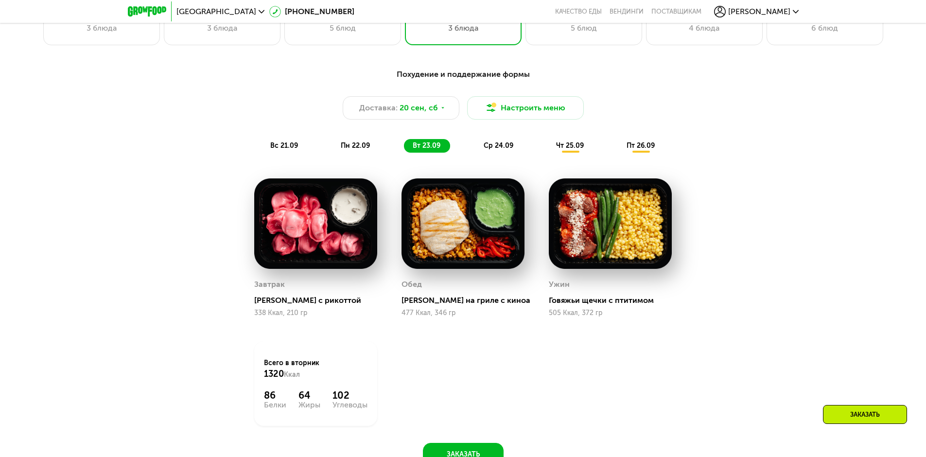
click at [495, 147] on span "ср 24.09" at bounding box center [499, 146] width 30 height 8
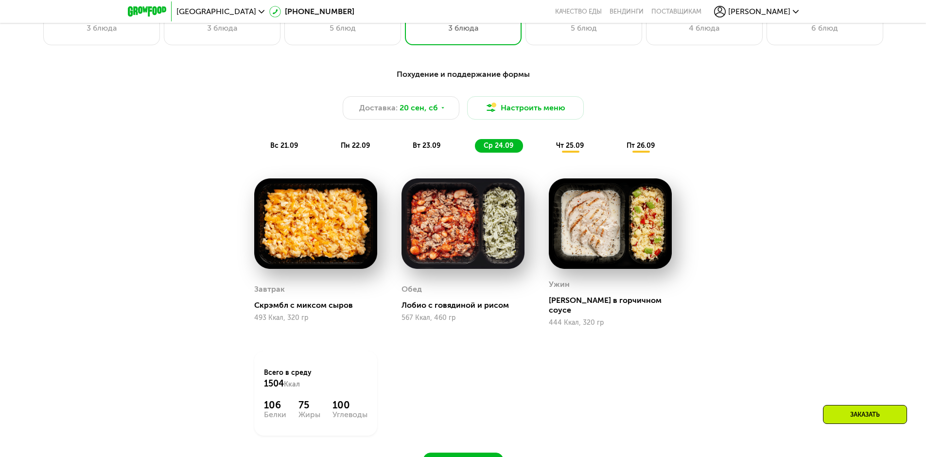
click at [575, 145] on span "чт 25.09" at bounding box center [570, 146] width 28 height 8
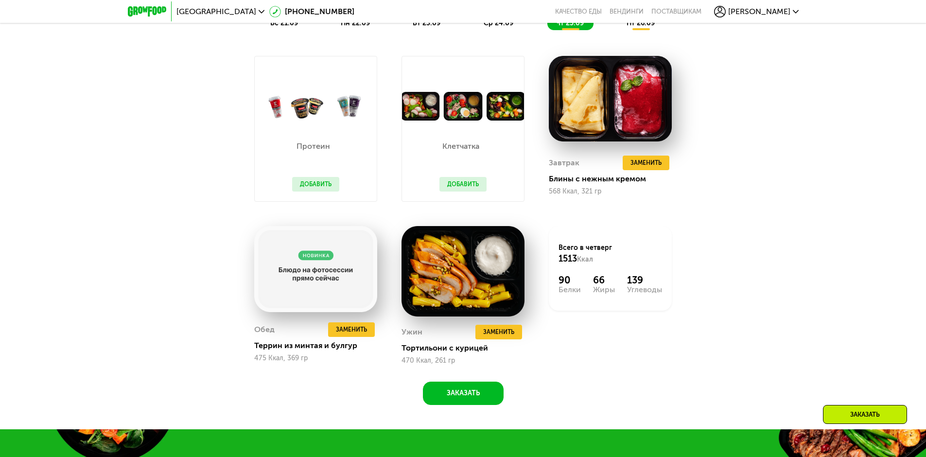
scroll to position [879, 0]
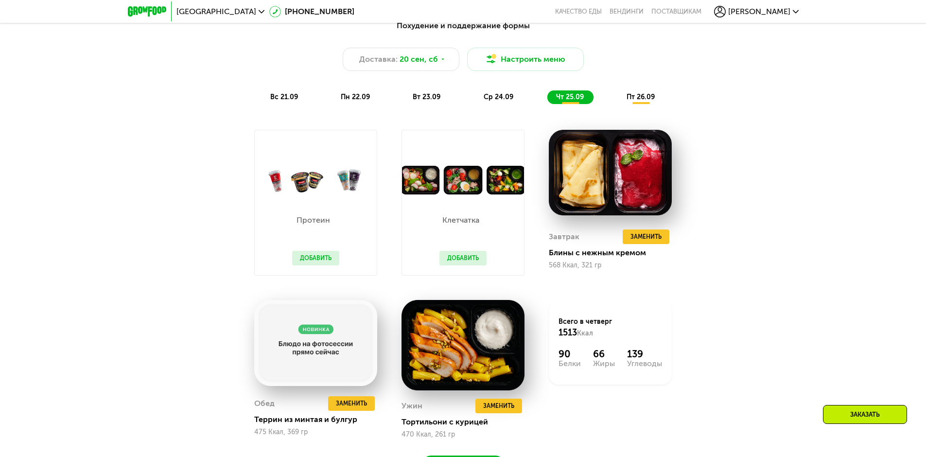
click at [630, 95] on span "пт 26.09" at bounding box center [641, 97] width 28 height 8
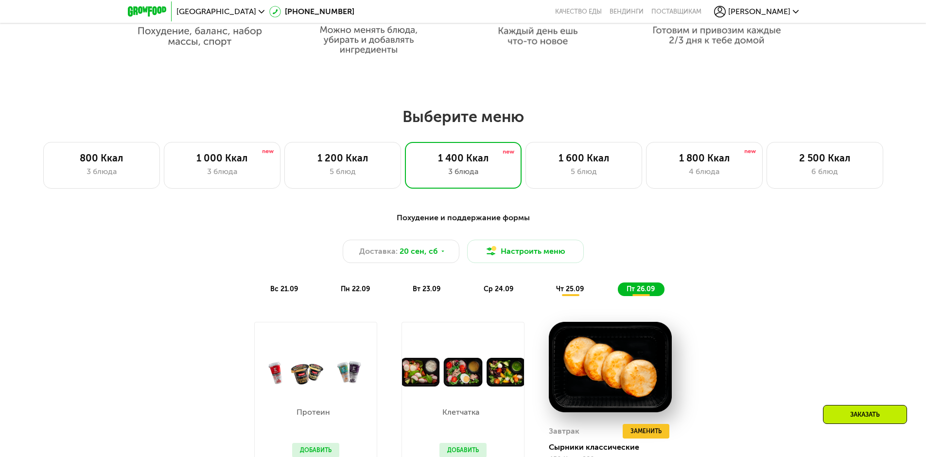
scroll to position [684, 0]
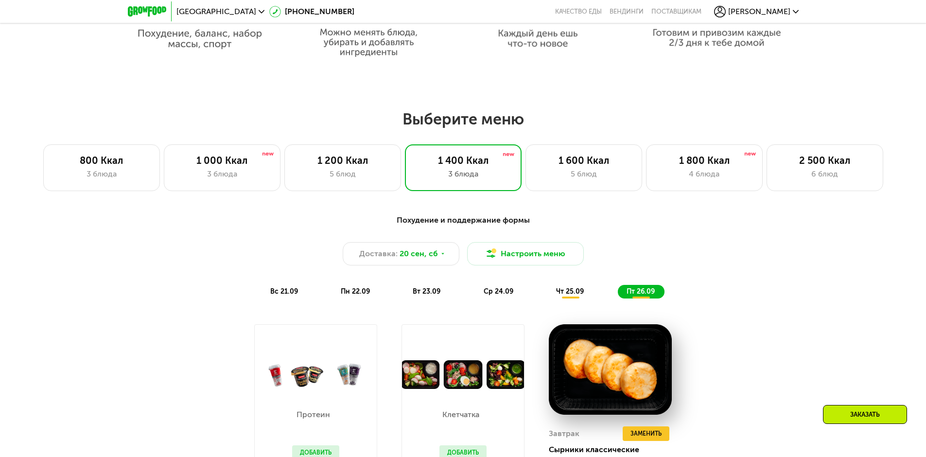
click at [857, 411] on div "Заказать" at bounding box center [865, 414] width 84 height 19
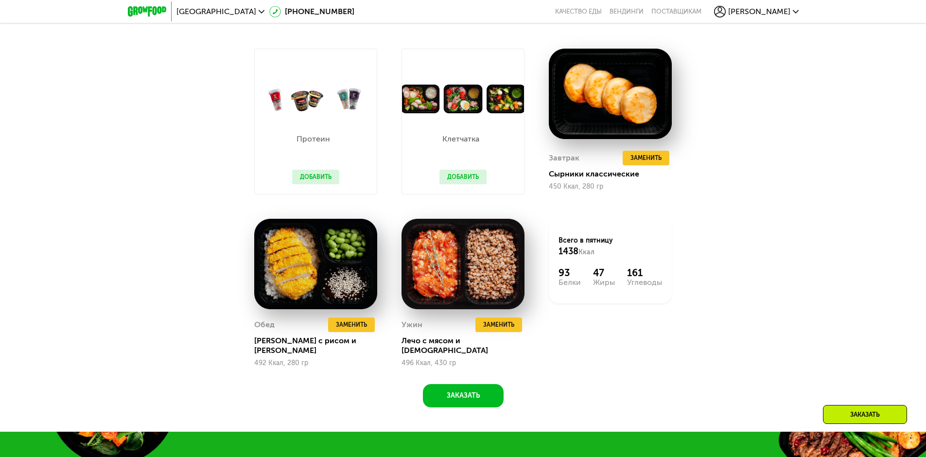
scroll to position [973, 0]
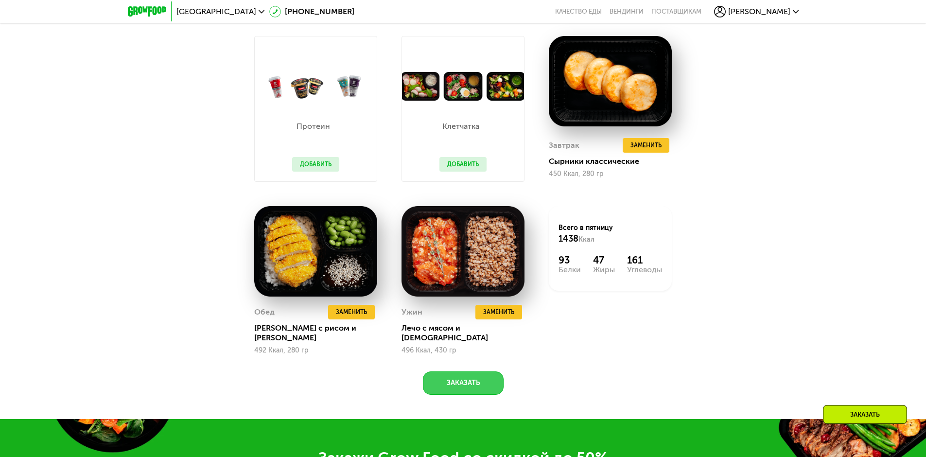
click at [462, 378] on button "Заказать" at bounding box center [463, 383] width 81 height 23
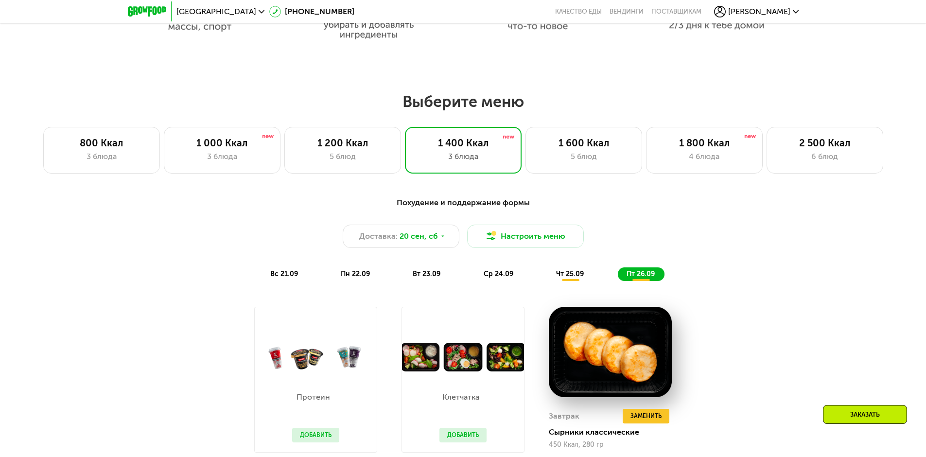
scroll to position [801, 0]
